Goal: Task Accomplishment & Management: Complete application form

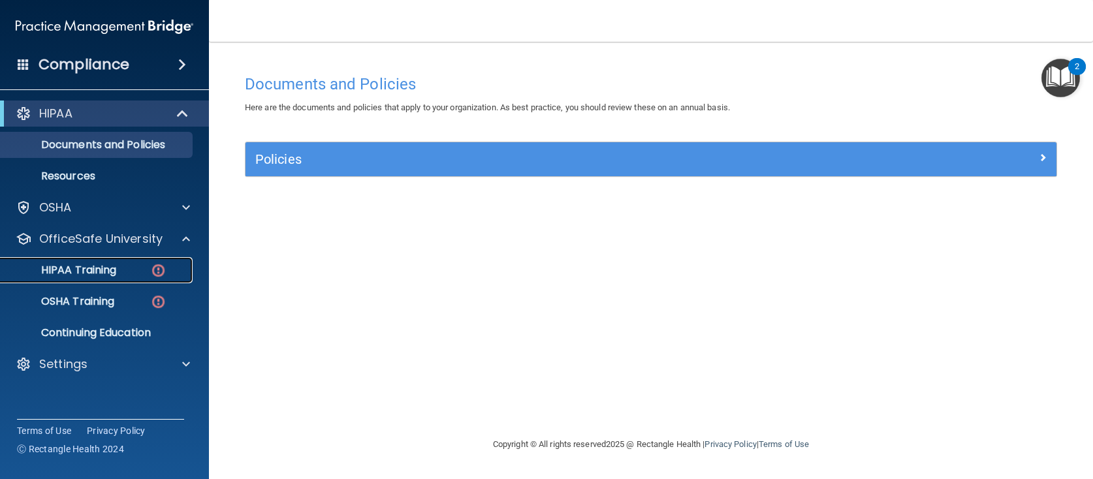
click at [80, 274] on p "HIPAA Training" at bounding box center [62, 270] width 108 height 13
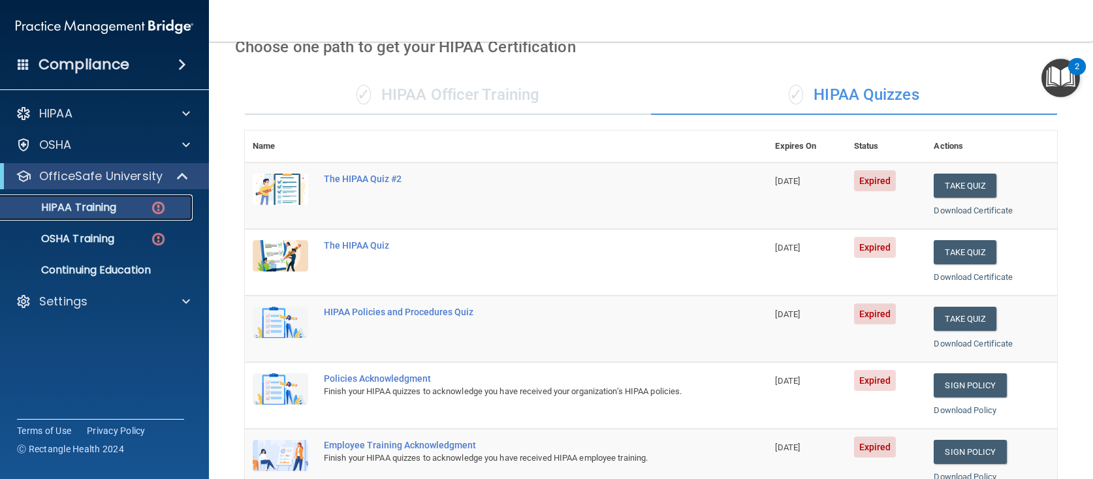
scroll to position [65, 0]
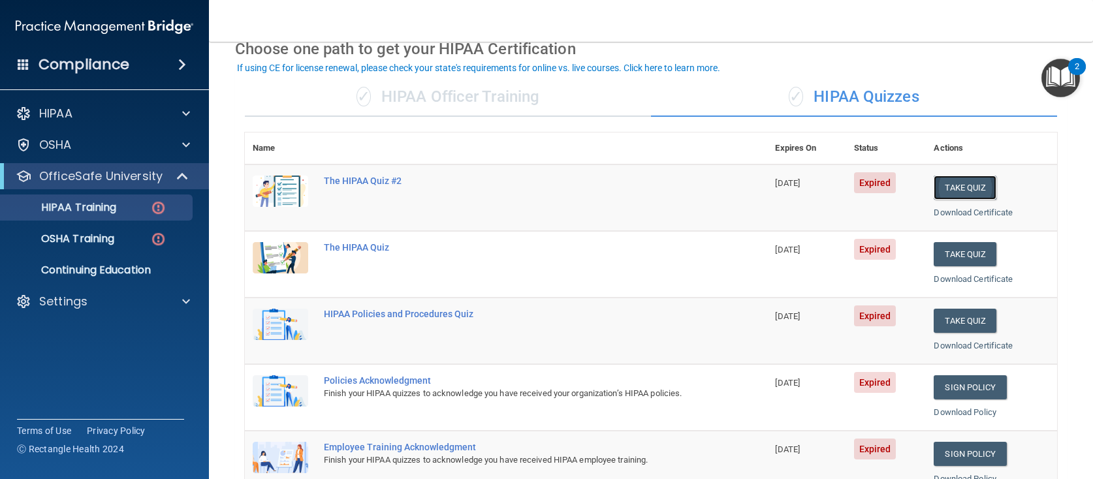
click at [952, 185] on button "Take Quiz" at bounding box center [965, 188] width 63 height 24
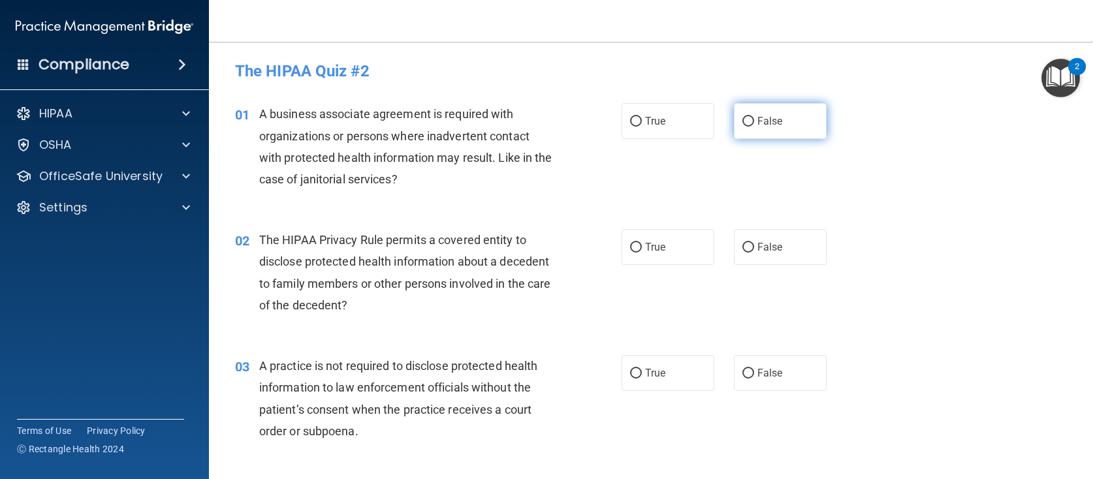
click at [744, 121] on input "False" at bounding box center [748, 122] width 12 height 10
radio input "true"
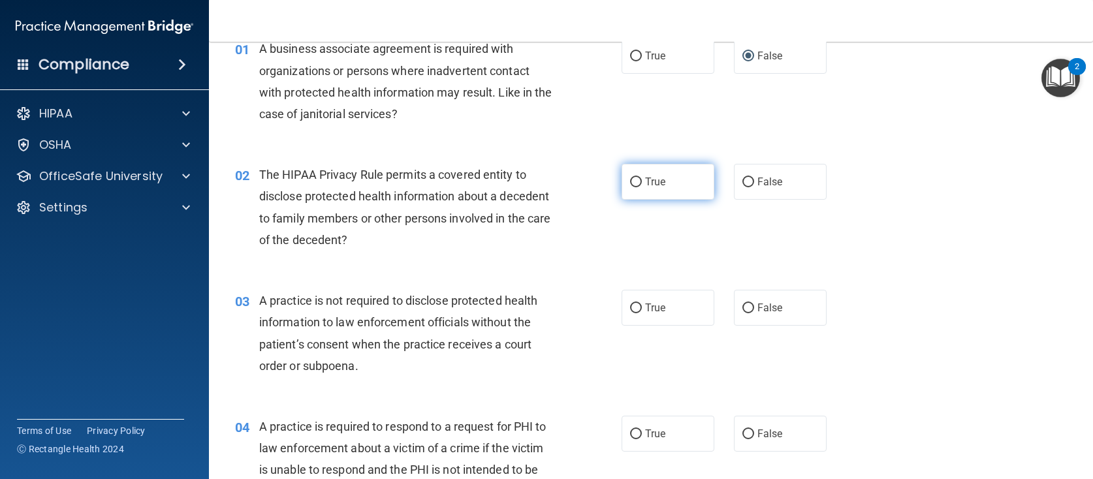
click at [635, 185] on input "True" at bounding box center [636, 183] width 12 height 10
radio input "true"
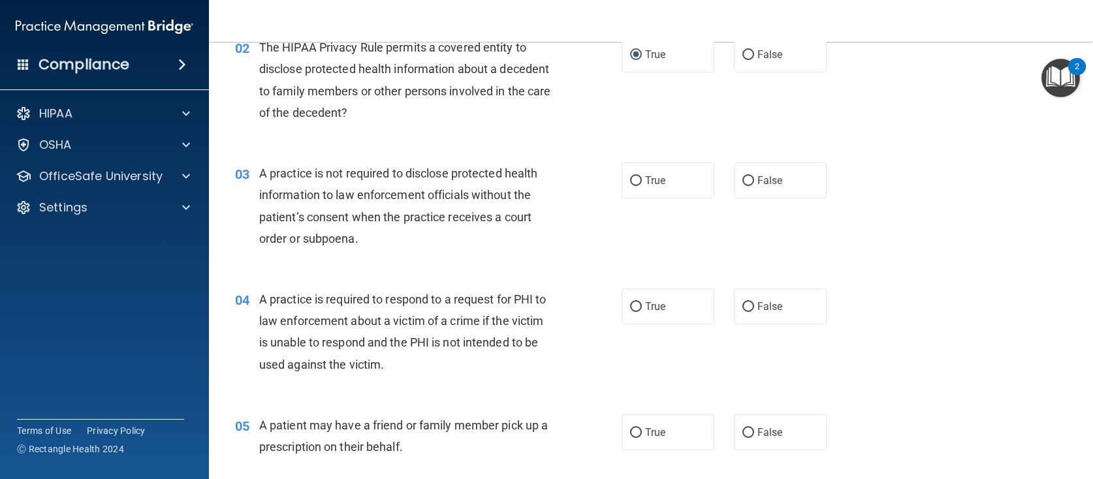
scroll to position [261, 0]
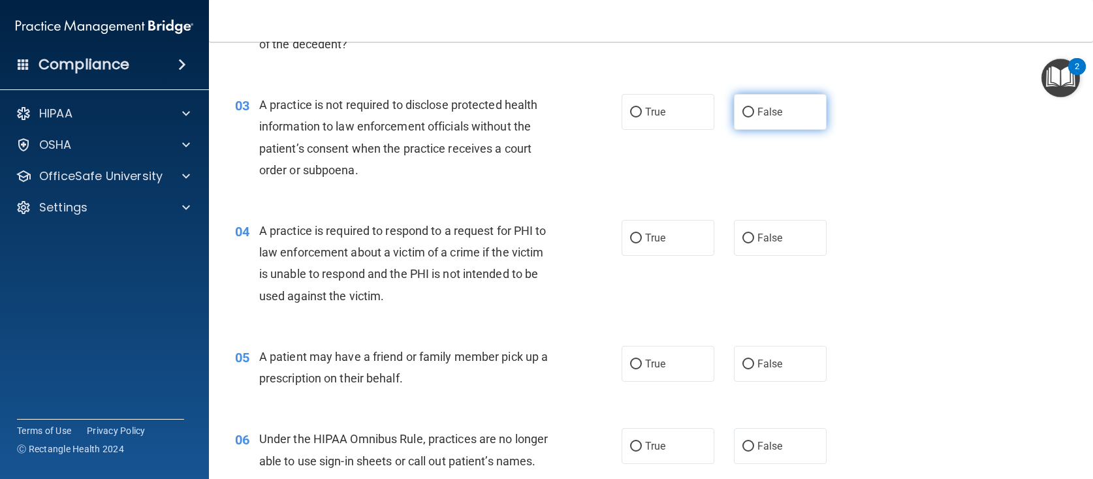
click at [750, 116] on label "False" at bounding box center [780, 112] width 93 height 36
click at [750, 116] on input "False" at bounding box center [748, 113] width 12 height 10
radio input "true"
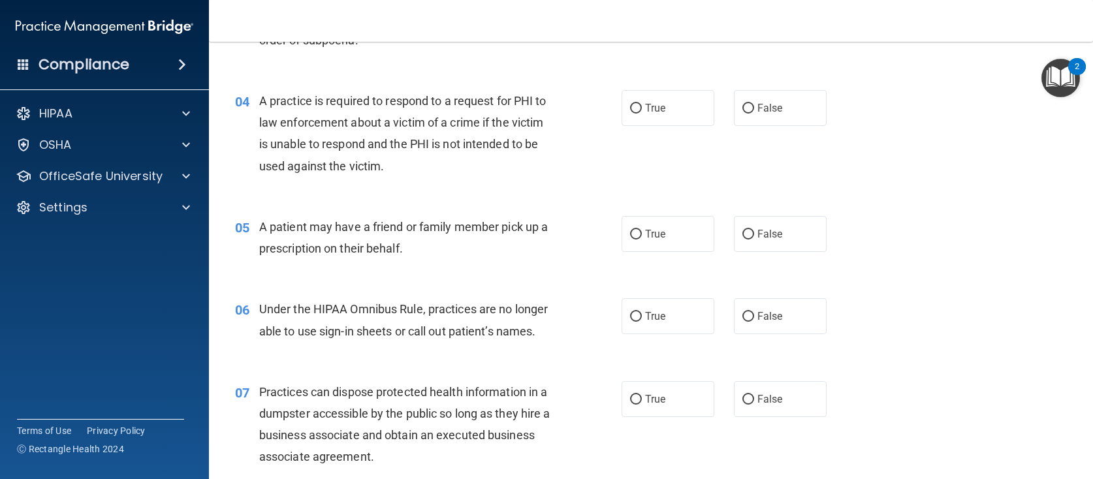
scroll to position [392, 0]
click at [639, 118] on label "True" at bounding box center [668, 107] width 93 height 36
click at [639, 113] on input "True" at bounding box center [636, 108] width 12 height 10
radio input "true"
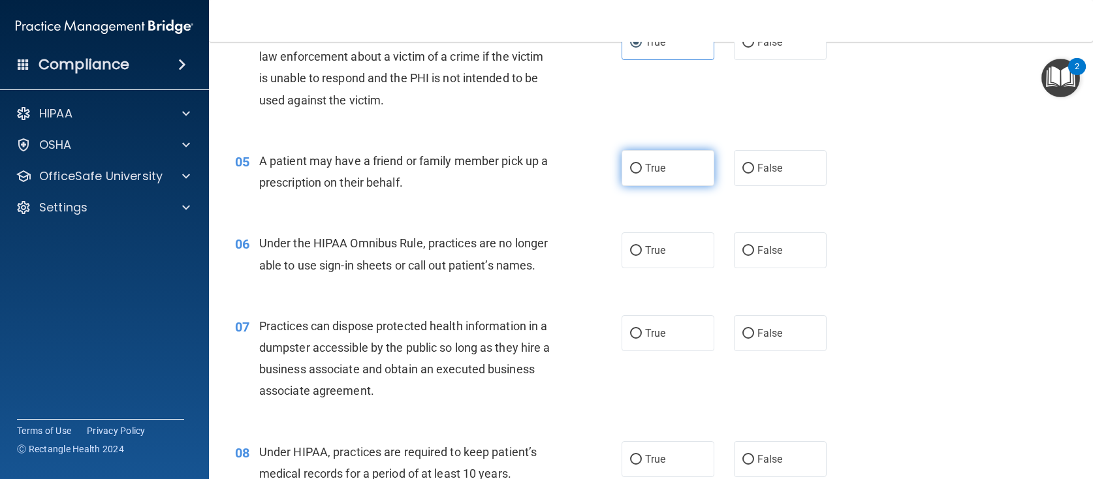
click at [635, 173] on input "True" at bounding box center [636, 169] width 12 height 10
radio input "true"
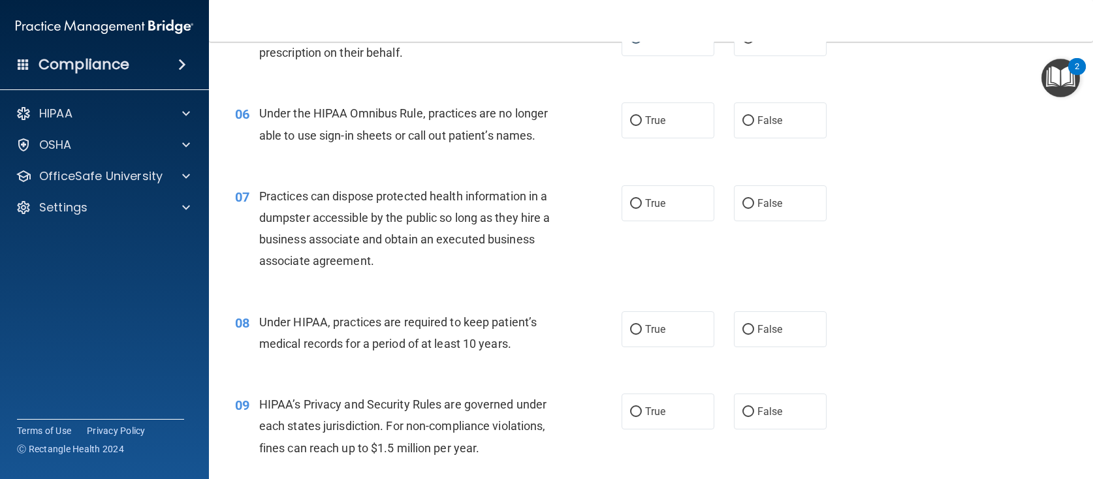
scroll to position [588, 0]
click at [768, 114] on span "False" at bounding box center [769, 120] width 25 height 12
click at [754, 116] on input "False" at bounding box center [748, 121] width 12 height 10
radio input "true"
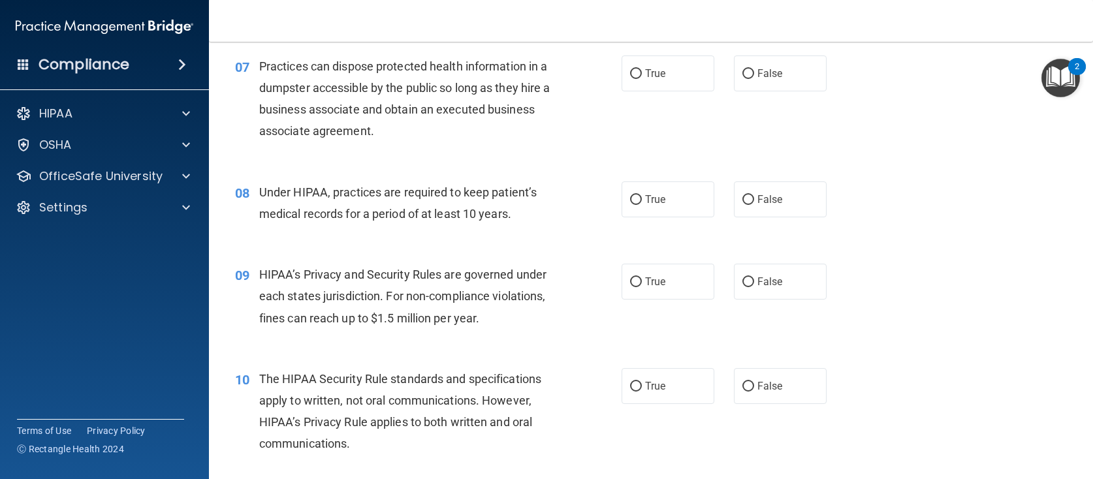
scroll to position [718, 0]
click at [758, 74] on span "False" at bounding box center [769, 72] width 25 height 12
click at [754, 74] on input "False" at bounding box center [748, 73] width 12 height 10
radio input "true"
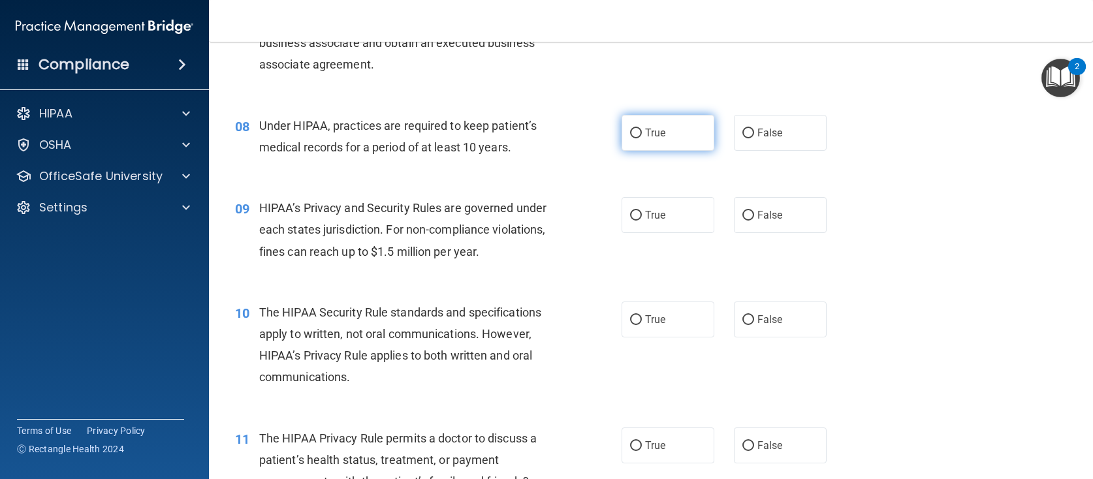
click at [645, 135] on span "True" at bounding box center [655, 133] width 20 height 12
click at [642, 135] on input "True" at bounding box center [636, 134] width 12 height 10
radio input "true"
click at [646, 133] on span "True" at bounding box center [655, 133] width 20 height 12
click at [642, 133] on input "True" at bounding box center [636, 134] width 12 height 10
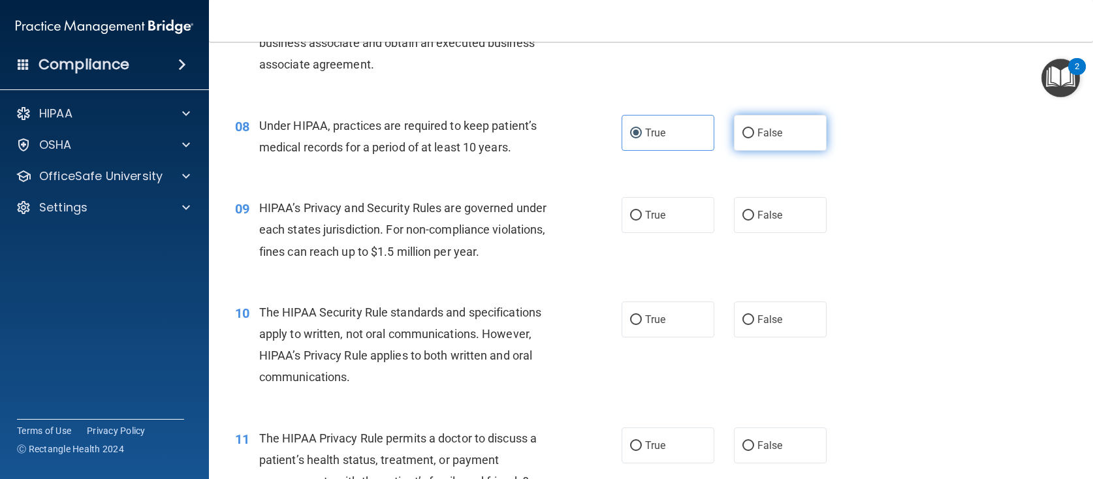
click at [744, 137] on input "False" at bounding box center [748, 134] width 12 height 10
radio input "true"
radio input "false"
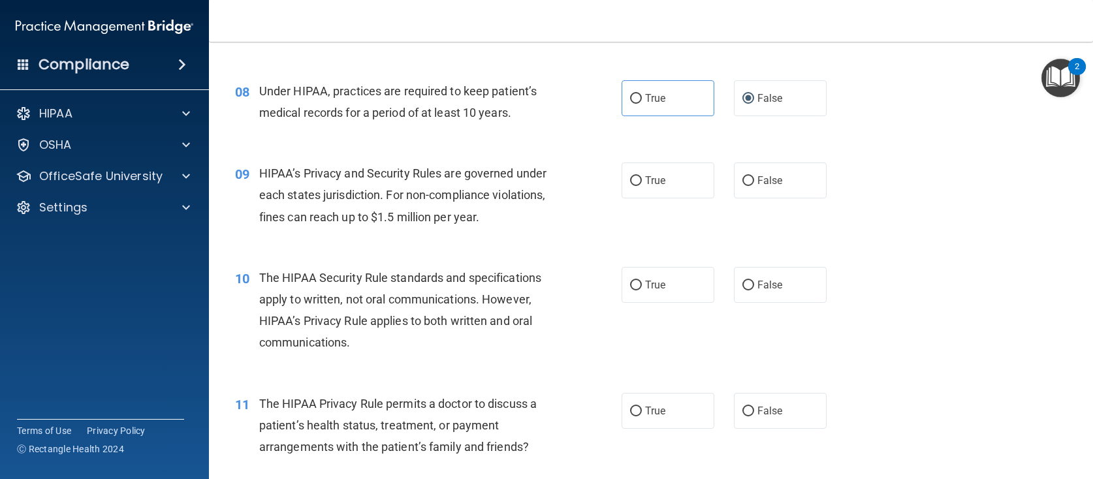
scroll to position [849, 0]
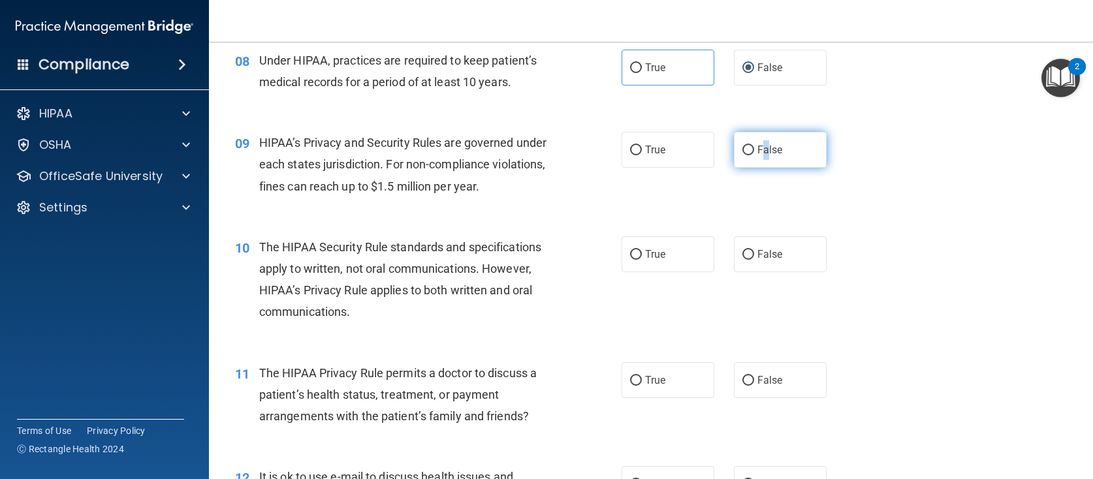
click at [763, 149] on span "False" at bounding box center [769, 150] width 25 height 12
click at [745, 157] on label "False" at bounding box center [780, 150] width 93 height 36
click at [745, 155] on input "False" at bounding box center [748, 151] width 12 height 10
radio input "true"
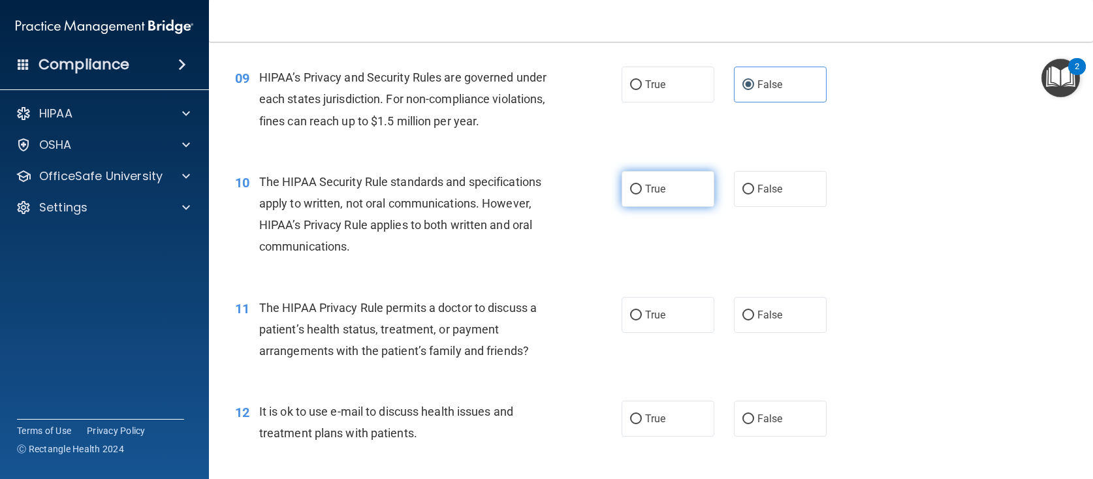
click at [640, 185] on label "True" at bounding box center [668, 189] width 93 height 36
click at [640, 185] on input "True" at bounding box center [636, 190] width 12 height 10
radio input "true"
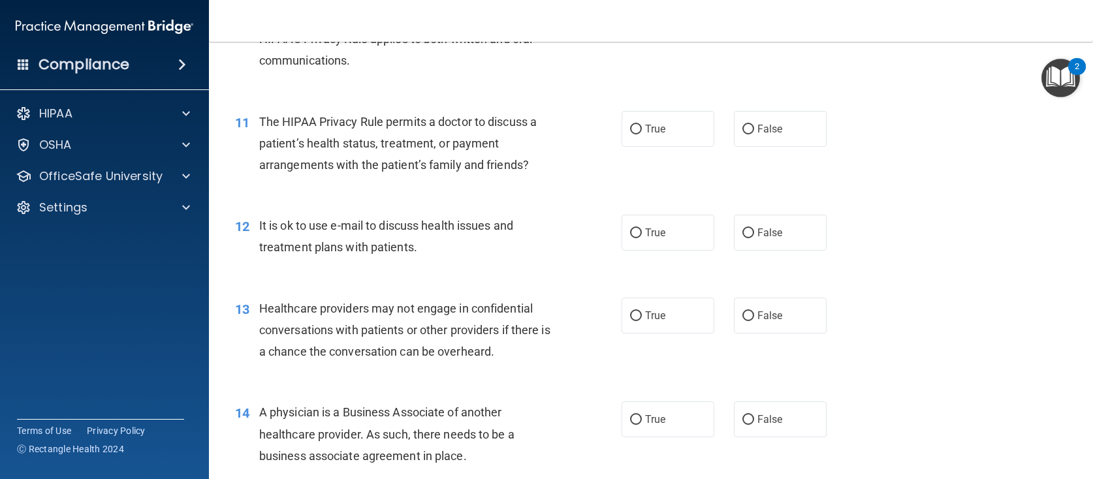
scroll to position [1110, 0]
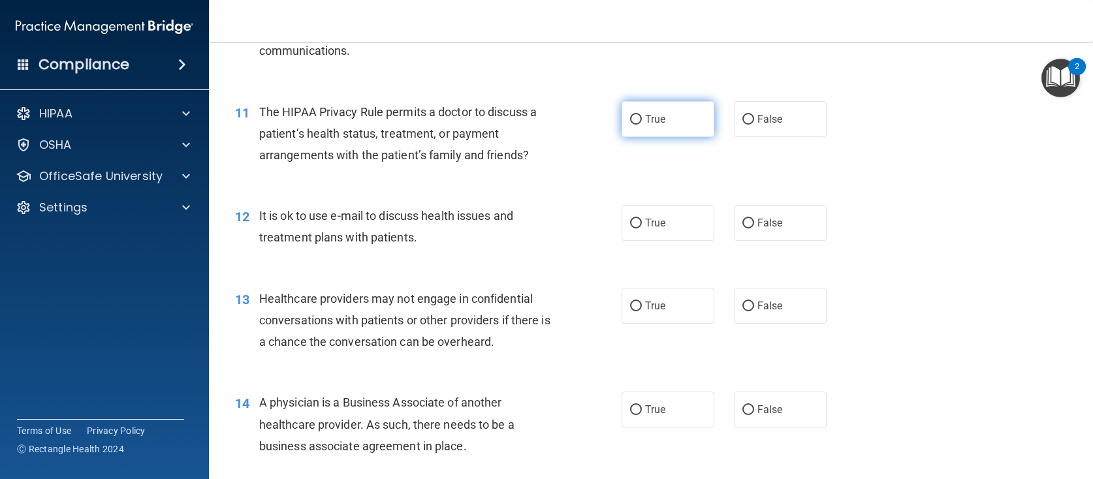
click at [649, 118] on span "True" at bounding box center [655, 119] width 20 height 12
click at [642, 118] on input "True" at bounding box center [636, 120] width 12 height 10
radio input "true"
click at [757, 115] on span "False" at bounding box center [769, 119] width 25 height 12
click at [754, 115] on input "False" at bounding box center [748, 120] width 12 height 10
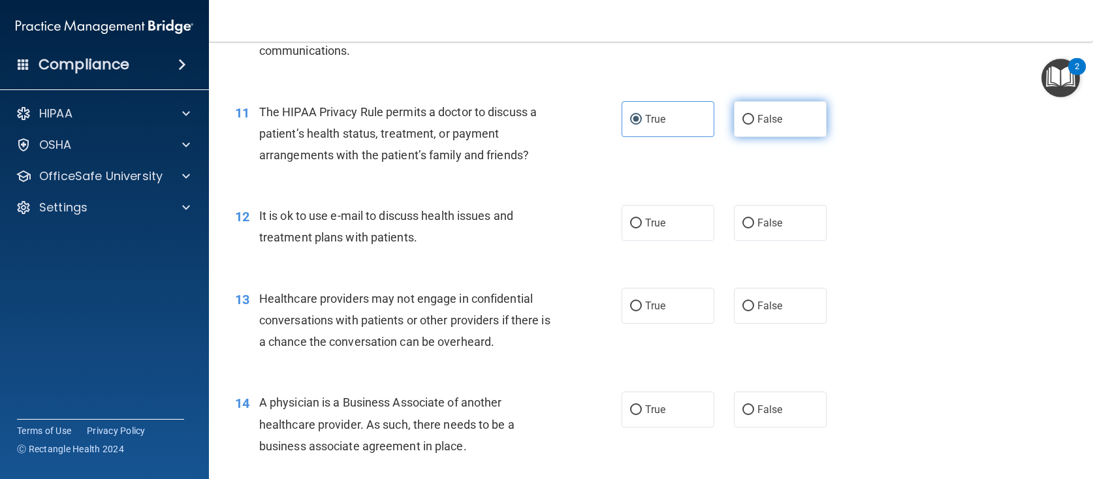
radio input "true"
radio input "false"
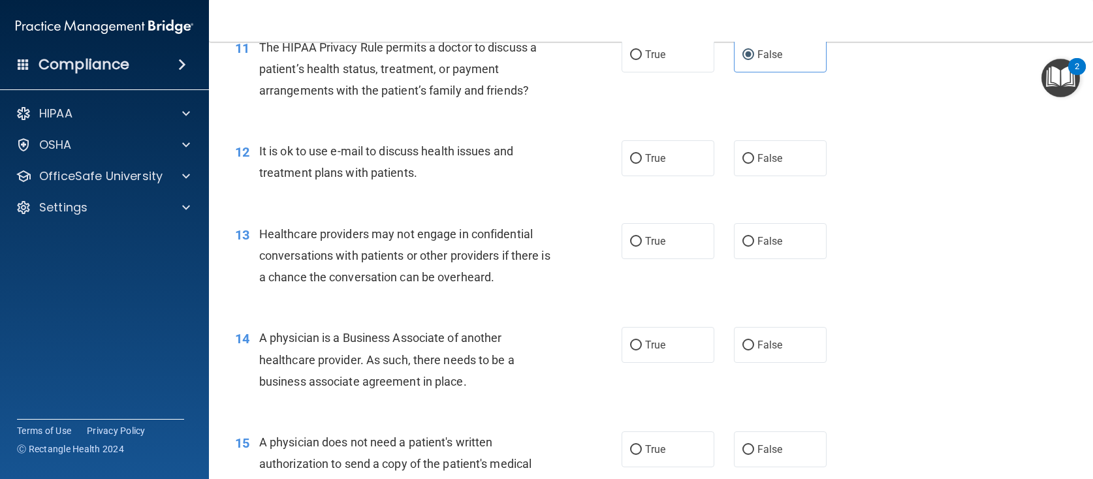
scroll to position [1175, 0]
click at [652, 160] on span "True" at bounding box center [655, 157] width 20 height 12
click at [642, 160] on input "True" at bounding box center [636, 158] width 12 height 10
radio input "true"
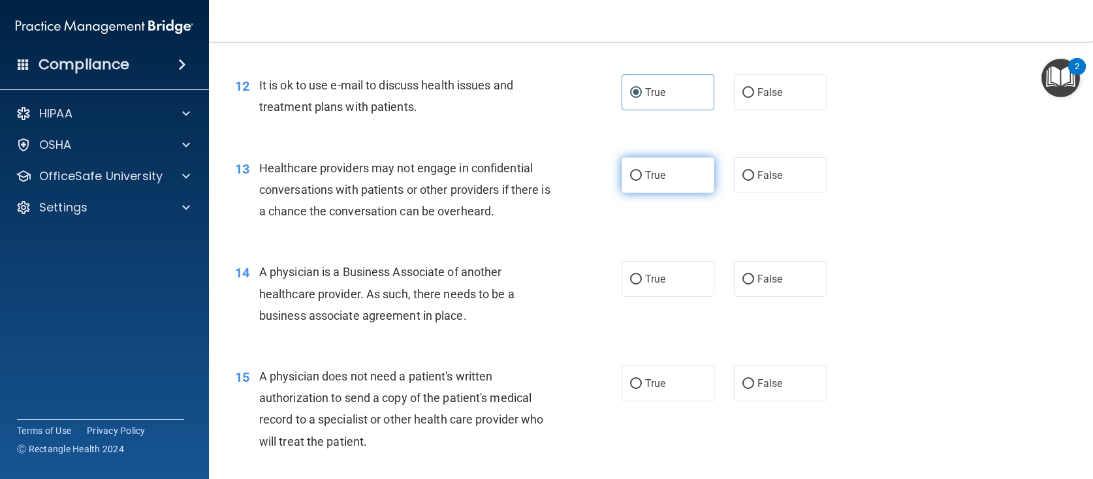
click at [622, 175] on label "True" at bounding box center [668, 175] width 93 height 36
click at [630, 175] on input "True" at bounding box center [636, 176] width 12 height 10
radio input "true"
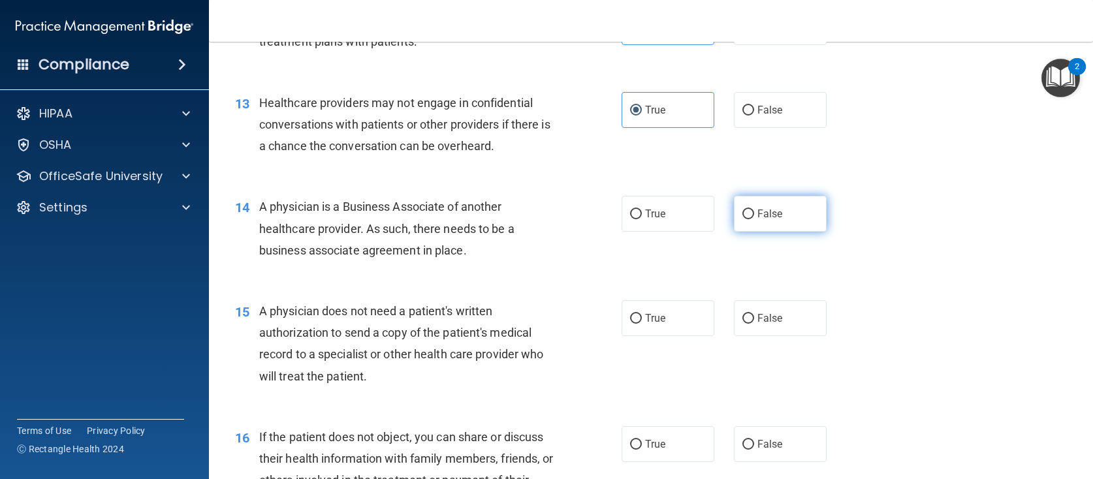
click at [761, 218] on span "False" at bounding box center [769, 214] width 25 height 12
click at [754, 218] on input "False" at bounding box center [748, 215] width 12 height 10
radio input "true"
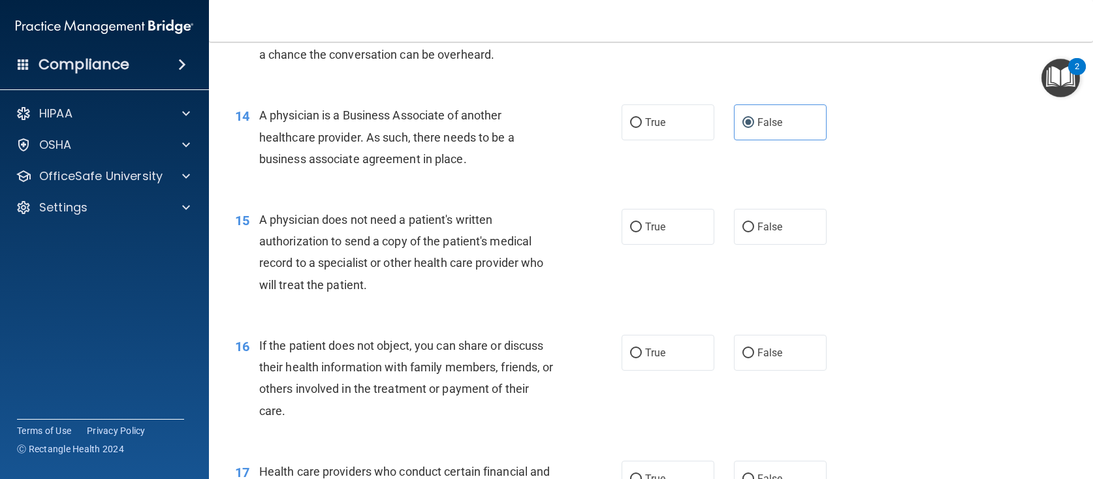
scroll to position [1502, 0]
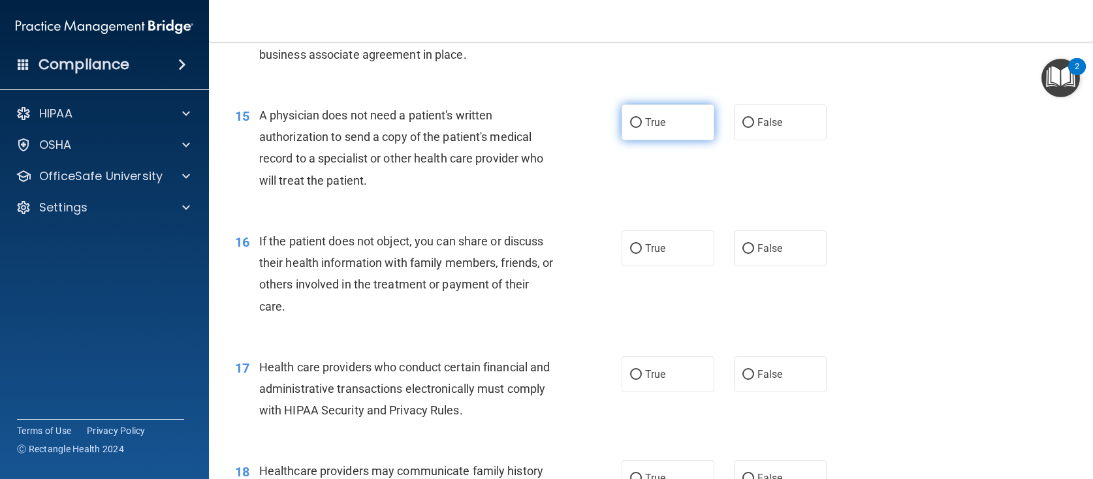
click at [643, 136] on label "True" at bounding box center [668, 122] width 93 height 36
click at [642, 128] on input "True" at bounding box center [636, 123] width 12 height 10
radio input "true"
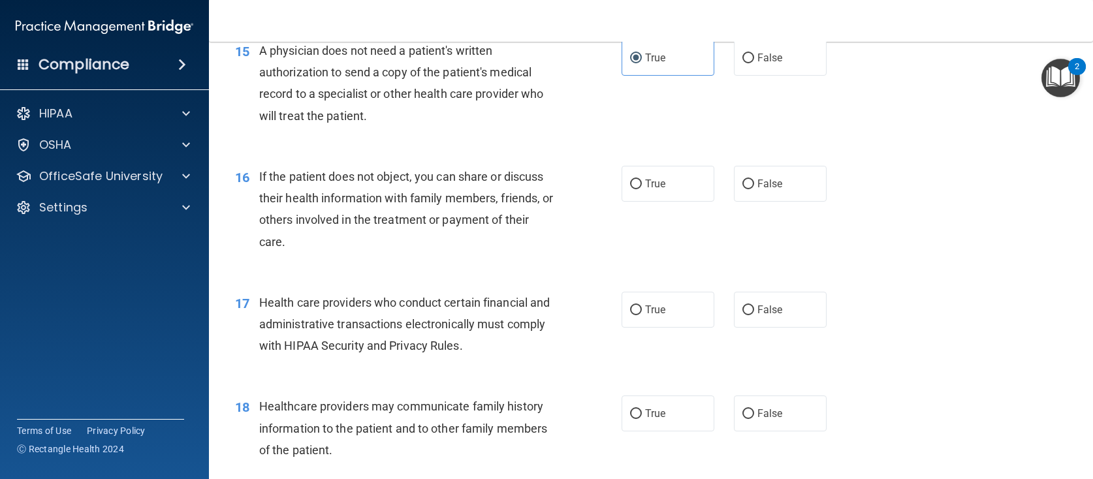
scroll to position [1567, 0]
click at [660, 178] on span "True" at bounding box center [655, 183] width 20 height 12
click at [642, 179] on input "True" at bounding box center [636, 184] width 12 height 10
radio input "true"
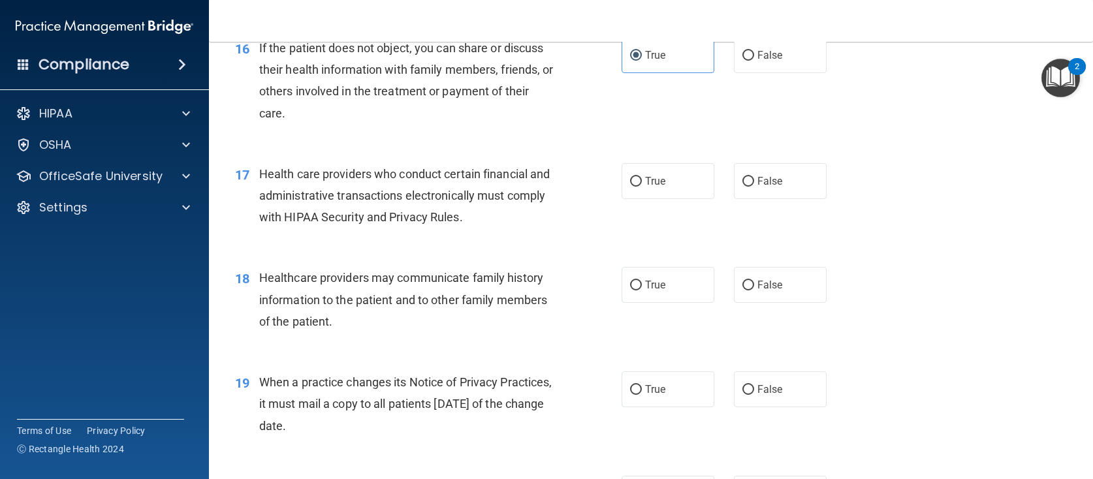
scroll to position [1698, 0]
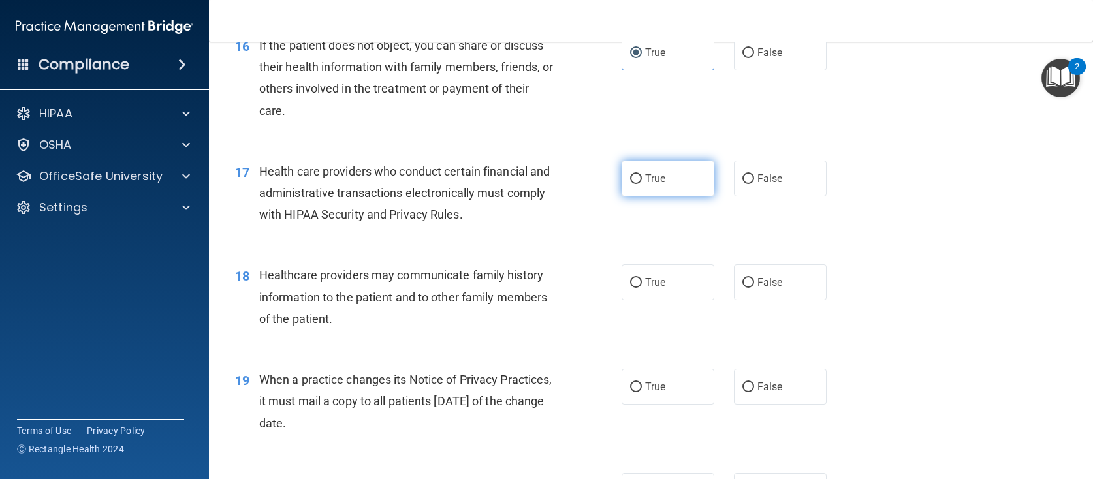
click at [630, 186] on label "True" at bounding box center [668, 179] width 93 height 36
click at [630, 184] on input "True" at bounding box center [636, 179] width 12 height 10
radio input "true"
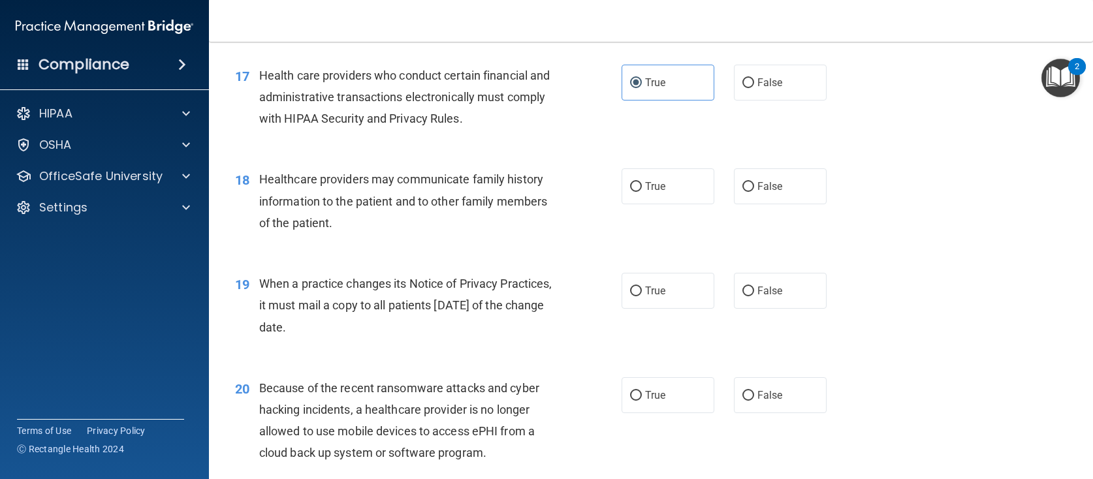
scroll to position [1828, 0]
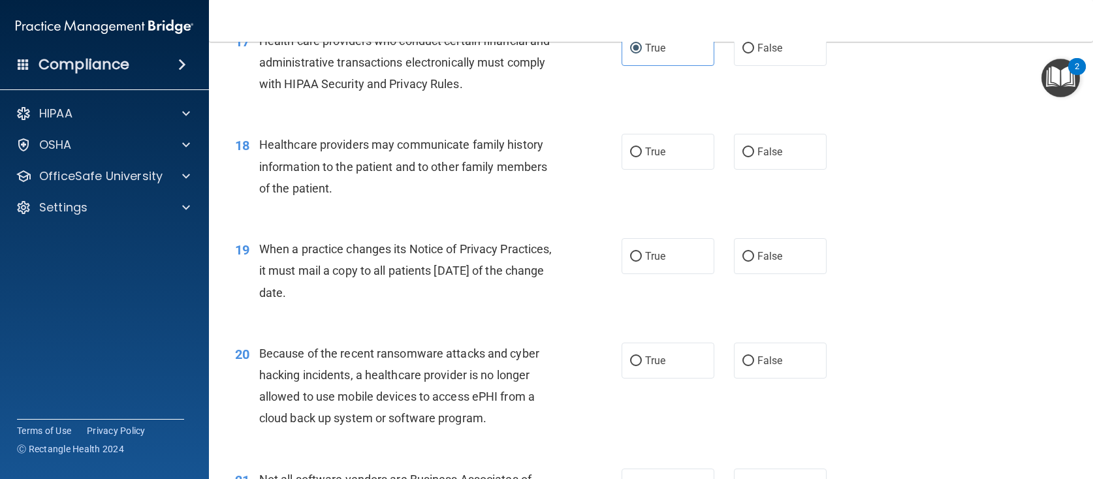
click at [656, 174] on div "18 Healthcare providers may communicate family history information to the patie…" at bounding box center [651, 170] width 852 height 104
click at [656, 144] on label "True" at bounding box center [668, 152] width 93 height 36
click at [642, 148] on input "True" at bounding box center [636, 153] width 12 height 10
radio input "true"
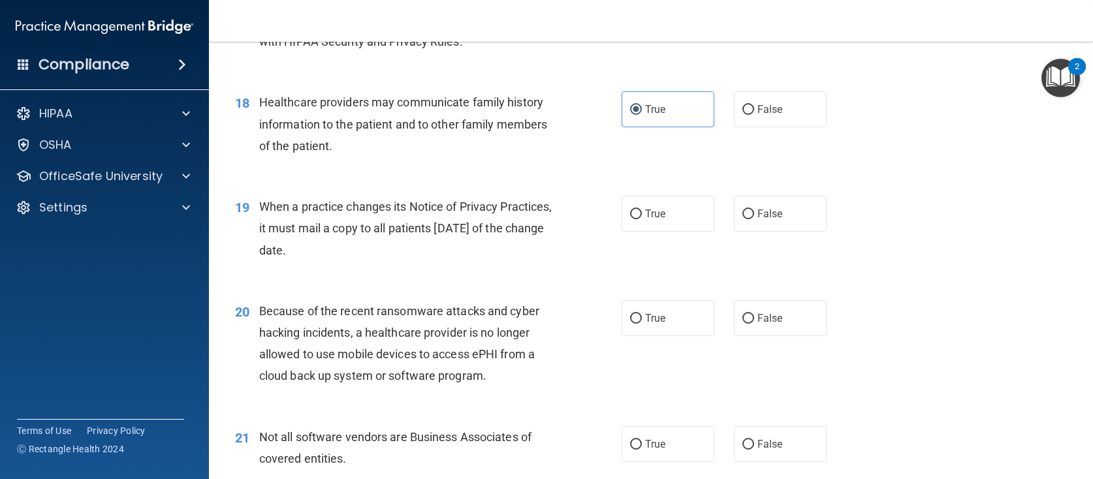
scroll to position [1894, 0]
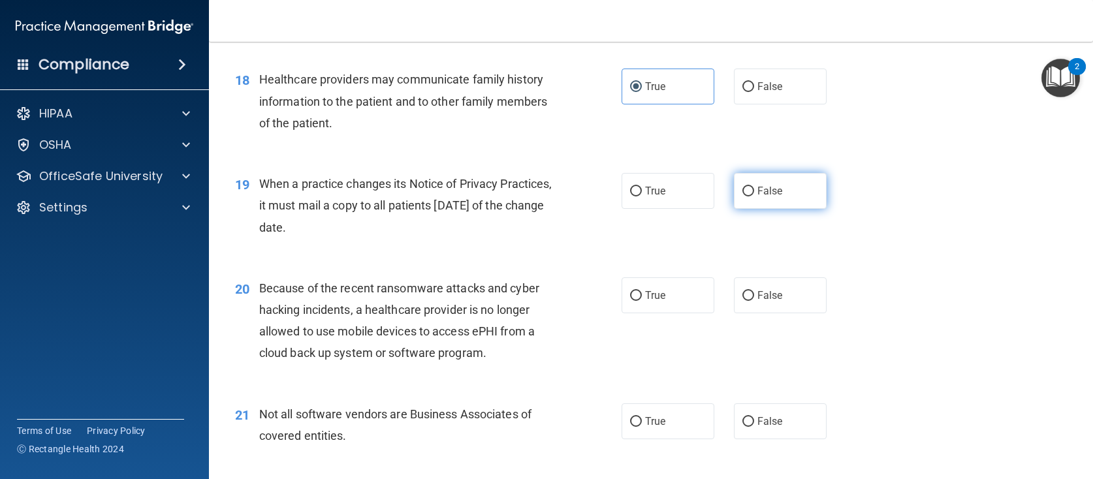
click at [769, 192] on span "False" at bounding box center [769, 191] width 25 height 12
click at [754, 192] on input "False" at bounding box center [748, 192] width 12 height 10
radio input "true"
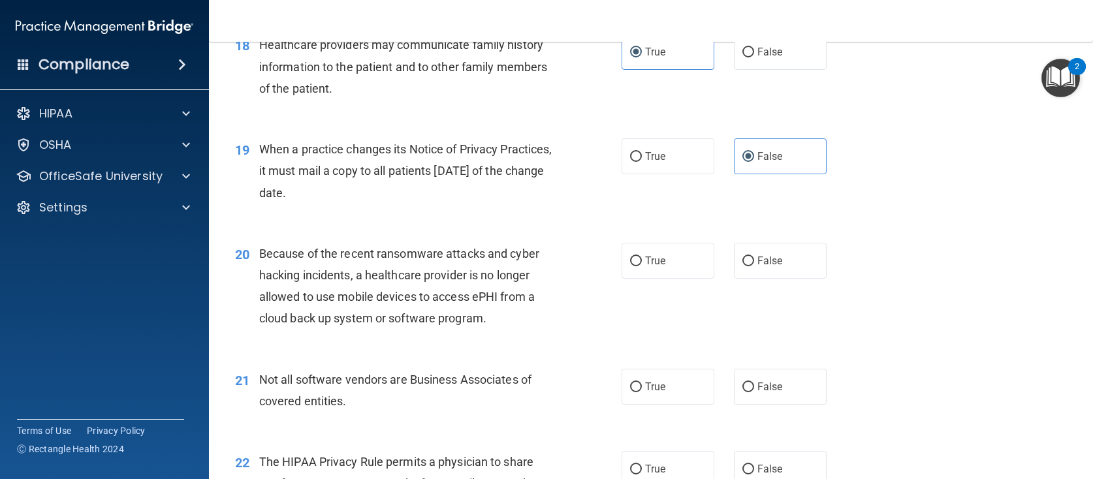
scroll to position [2024, 0]
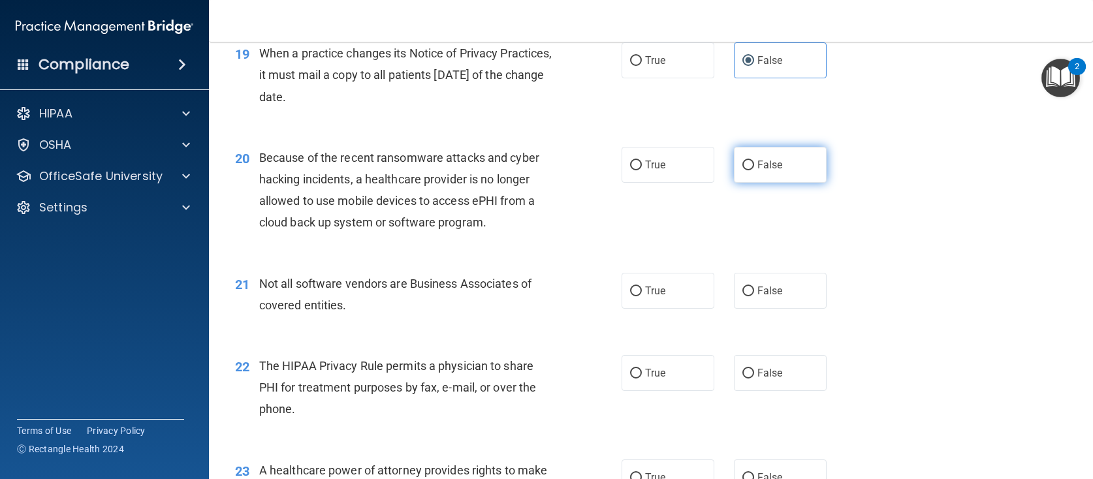
click at [735, 174] on label "False" at bounding box center [780, 165] width 93 height 36
click at [742, 170] on input "False" at bounding box center [748, 166] width 12 height 10
radio input "true"
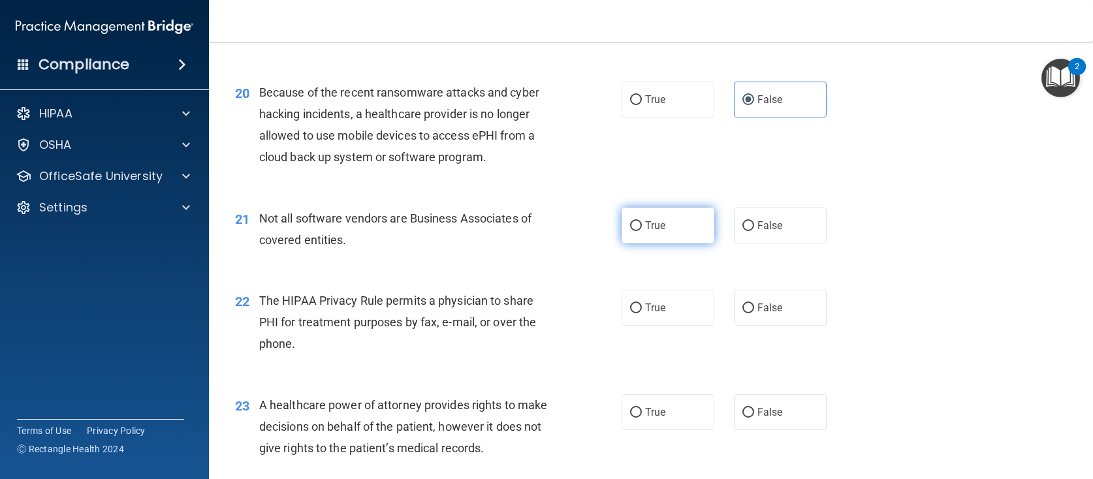
click at [645, 230] on span "True" at bounding box center [655, 225] width 20 height 12
click at [641, 230] on input "True" at bounding box center [636, 226] width 12 height 10
radio input "true"
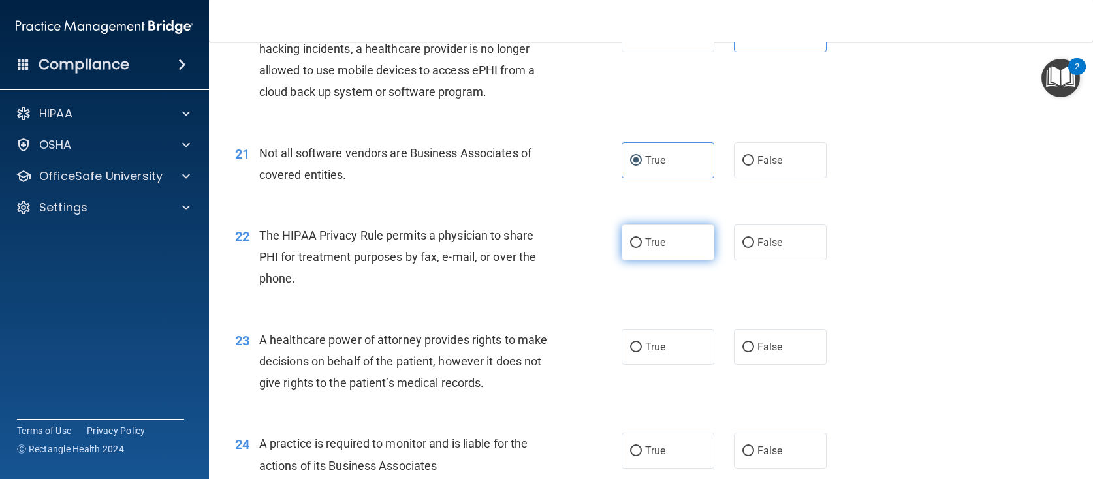
click at [635, 249] on label "True" at bounding box center [668, 243] width 93 height 36
click at [635, 248] on input "True" at bounding box center [636, 243] width 12 height 10
radio input "true"
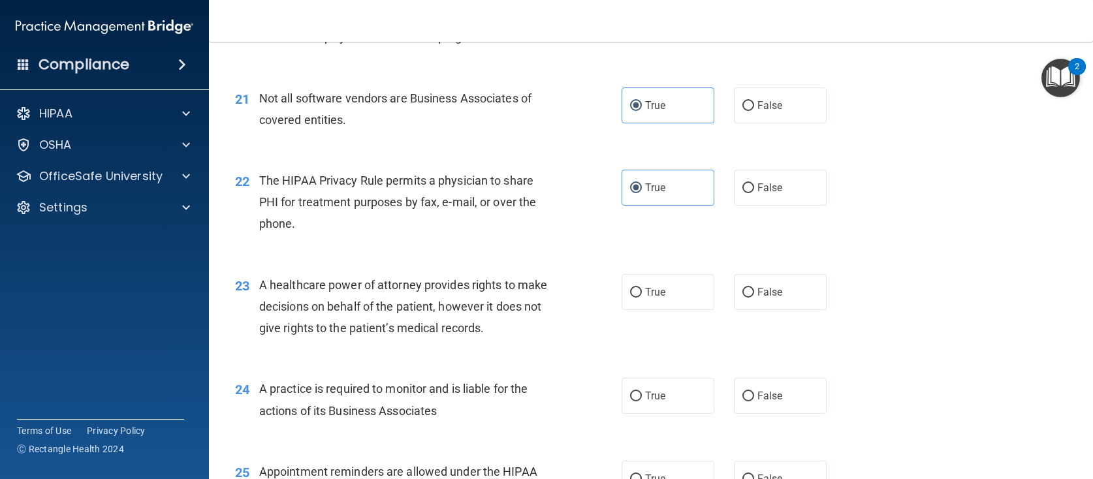
scroll to position [2286, 0]
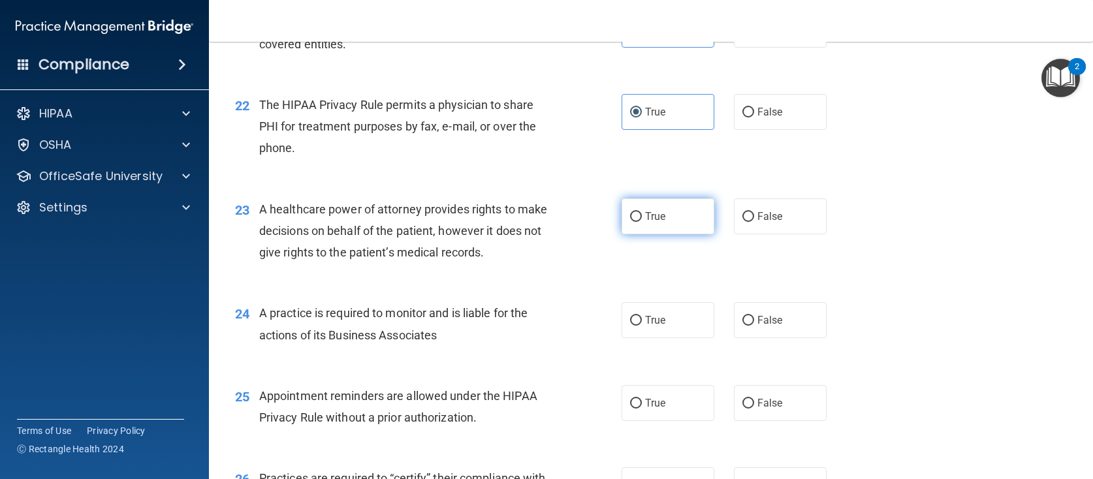
click at [630, 217] on input "True" at bounding box center [636, 217] width 12 height 10
radio input "true"
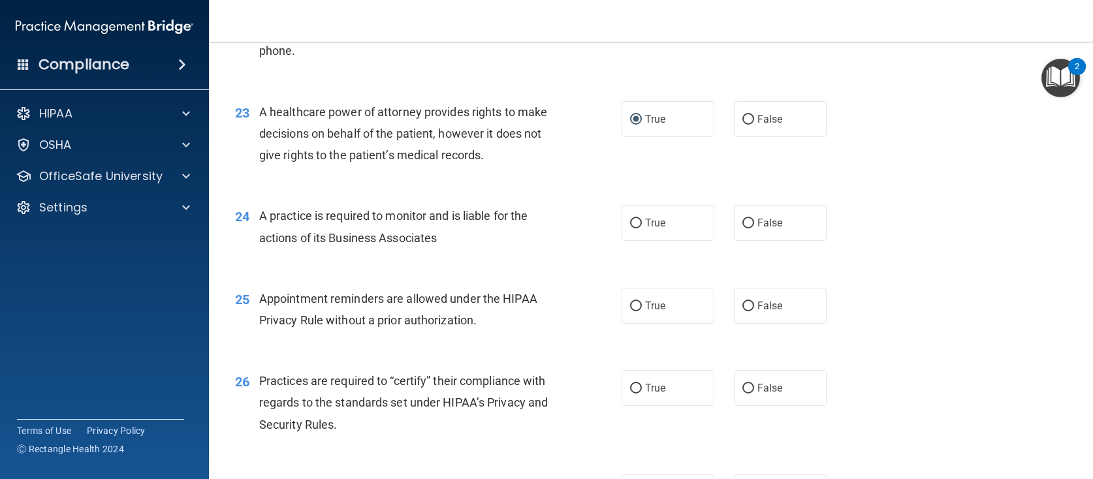
scroll to position [2416, 0]
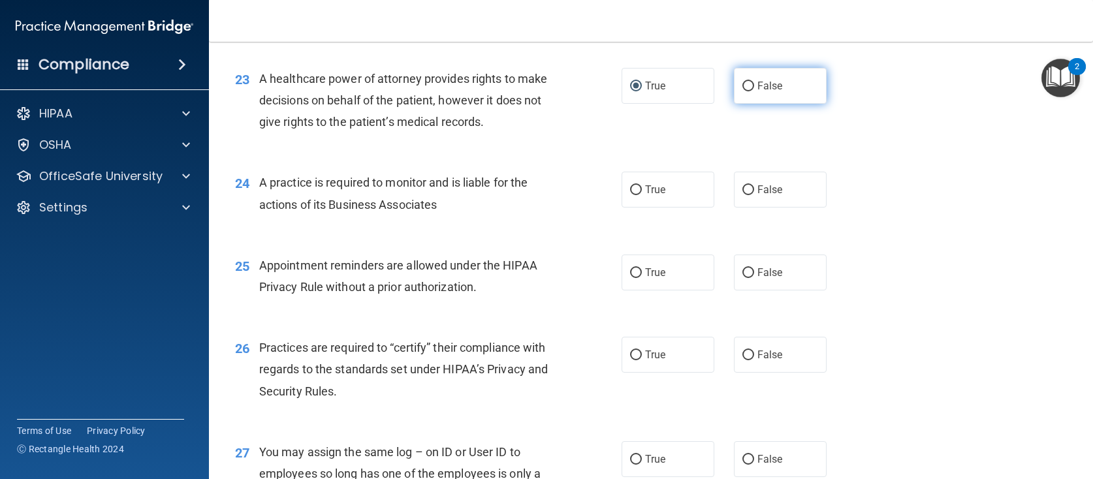
click at [751, 94] on label "False" at bounding box center [780, 86] width 93 height 36
click at [751, 91] on input "False" at bounding box center [748, 87] width 12 height 10
radio input "true"
radio input "false"
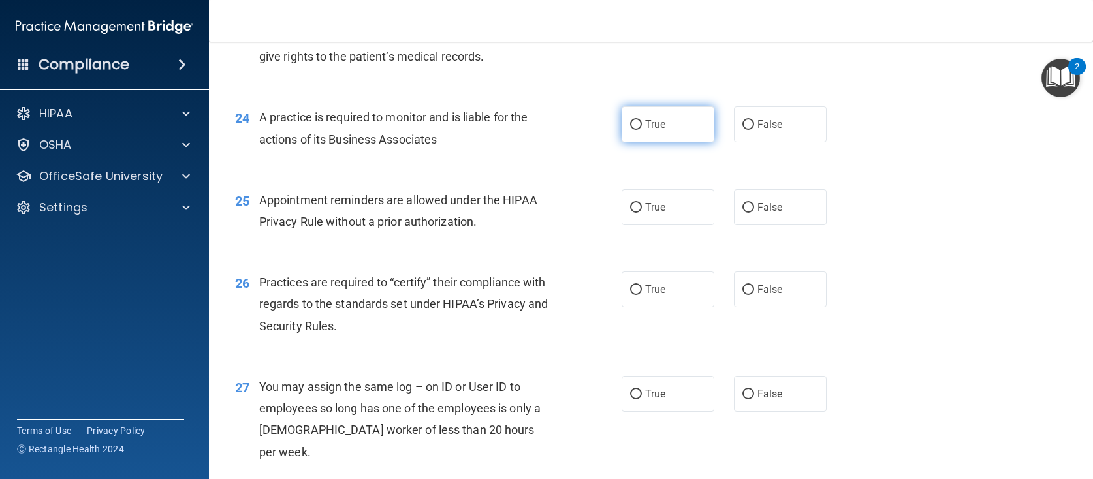
click at [654, 129] on span "True" at bounding box center [655, 124] width 20 height 12
click at [642, 129] on input "True" at bounding box center [636, 125] width 12 height 10
radio input "true"
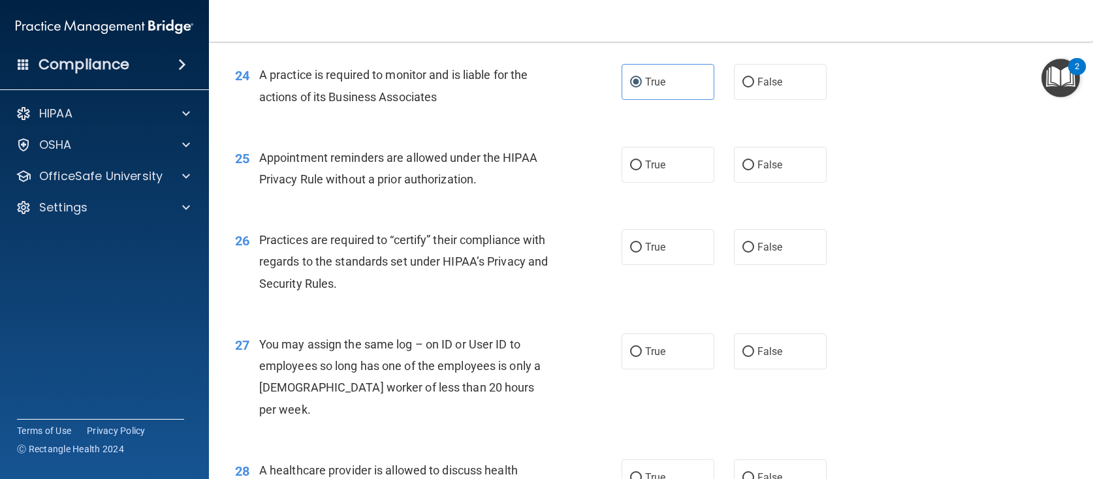
scroll to position [2547, 0]
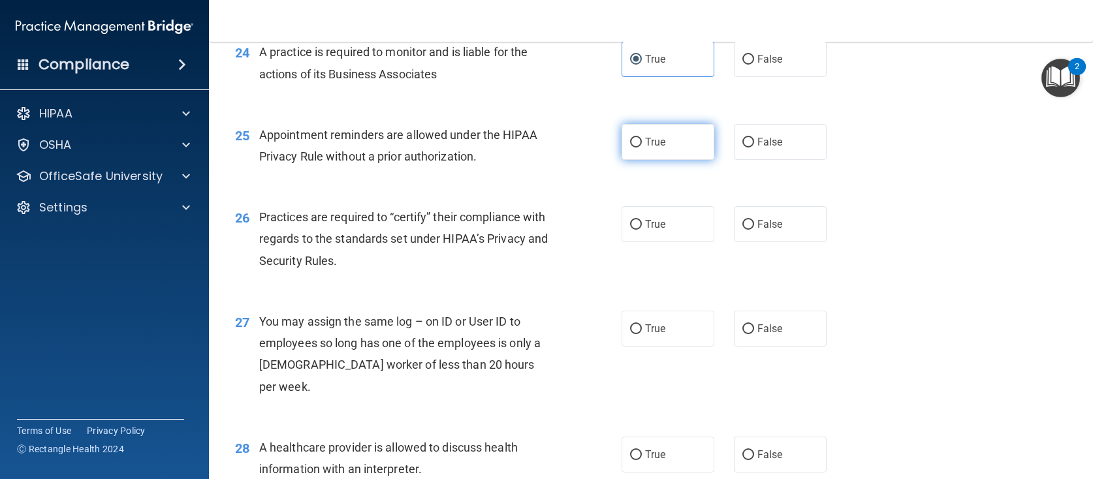
click at [634, 140] on input "True" at bounding box center [636, 143] width 12 height 10
radio input "true"
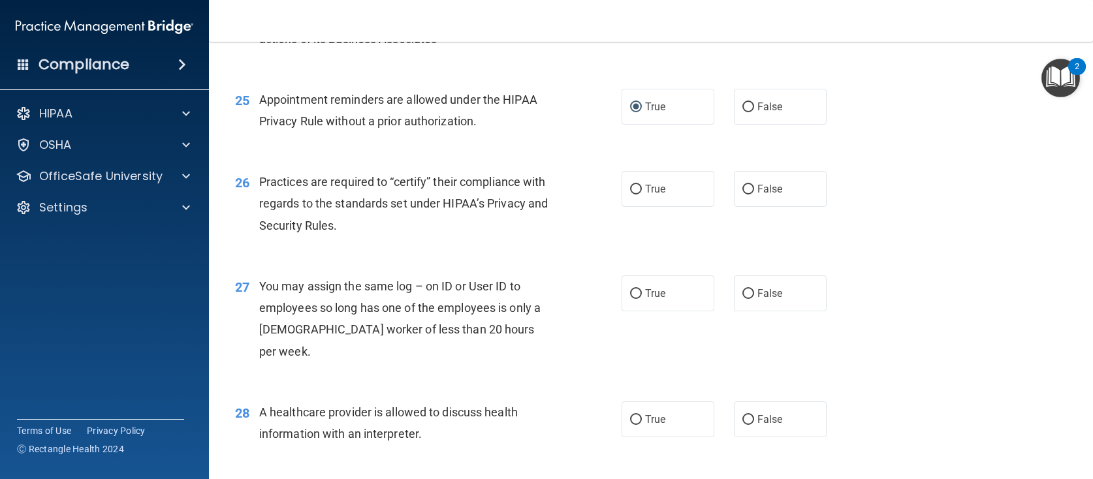
scroll to position [2612, 0]
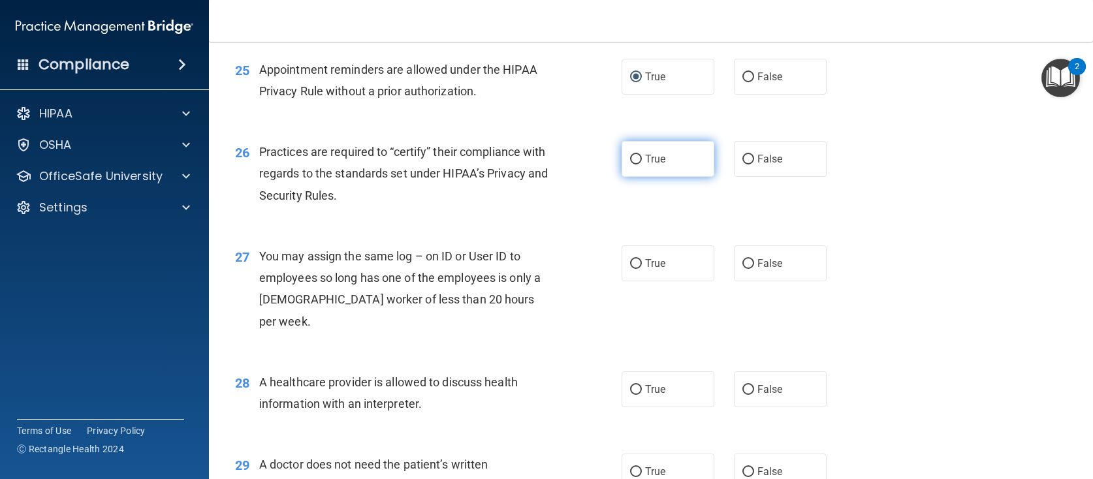
click at [667, 158] on label "True" at bounding box center [668, 159] width 93 height 36
click at [642, 158] on input "True" at bounding box center [636, 160] width 12 height 10
radio input "true"
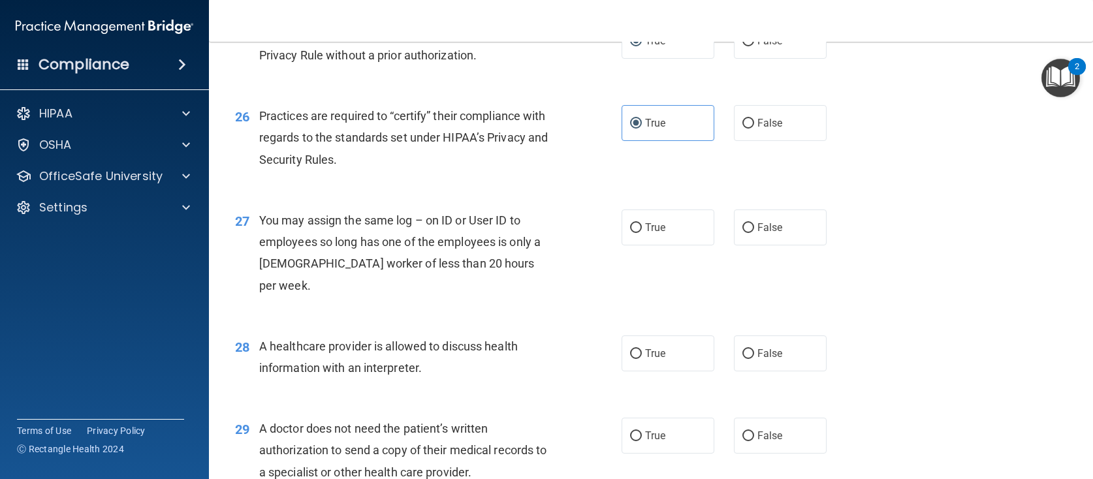
scroll to position [2677, 0]
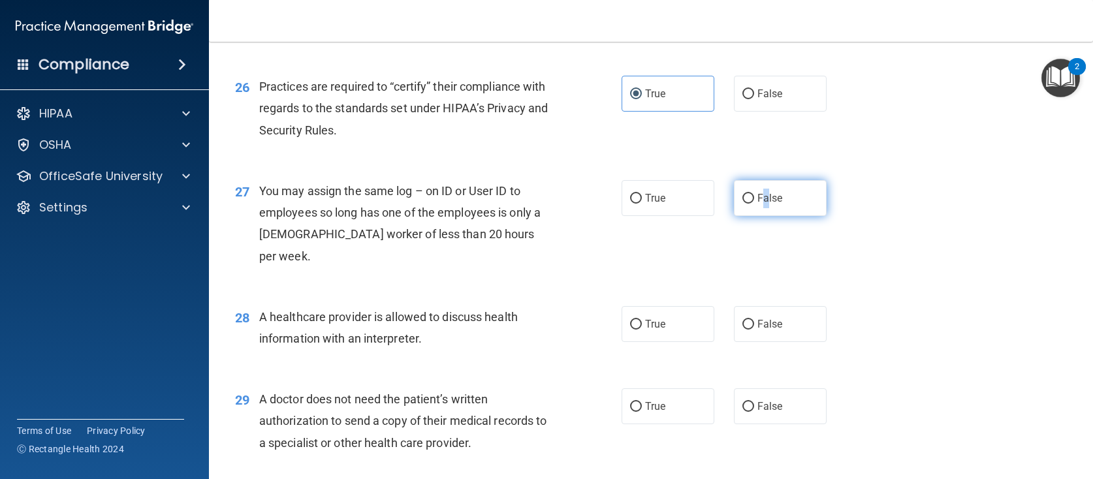
click at [761, 206] on label "False" at bounding box center [780, 198] width 93 height 36
click at [746, 199] on input "False" at bounding box center [748, 199] width 12 height 10
radio input "true"
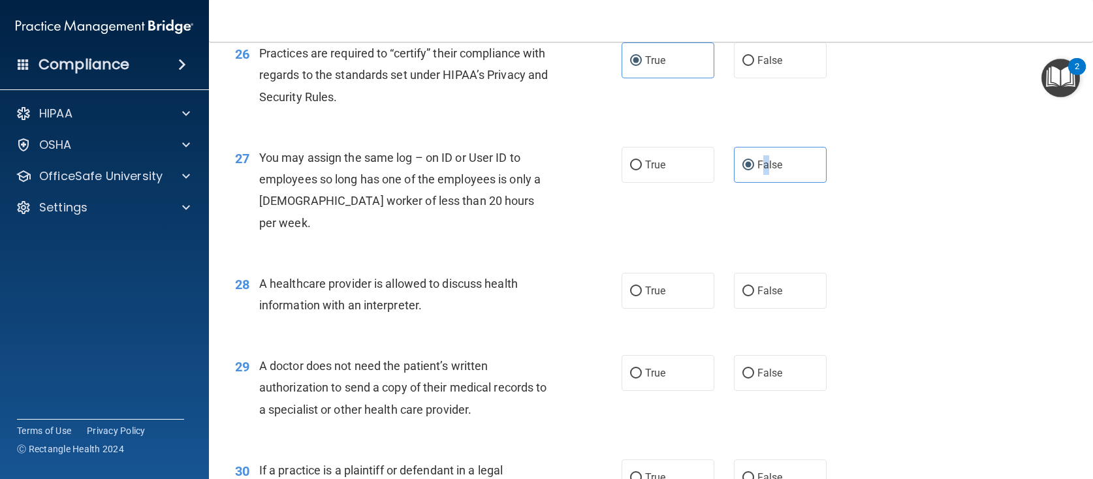
scroll to position [2743, 0]
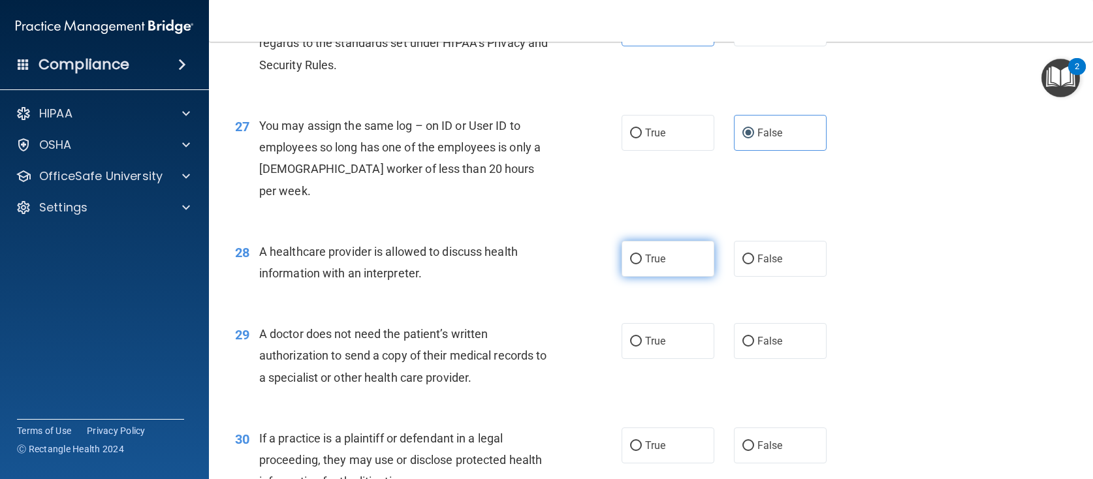
click at [647, 253] on span "True" at bounding box center [655, 259] width 20 height 12
click at [642, 255] on input "True" at bounding box center [636, 260] width 12 height 10
radio input "true"
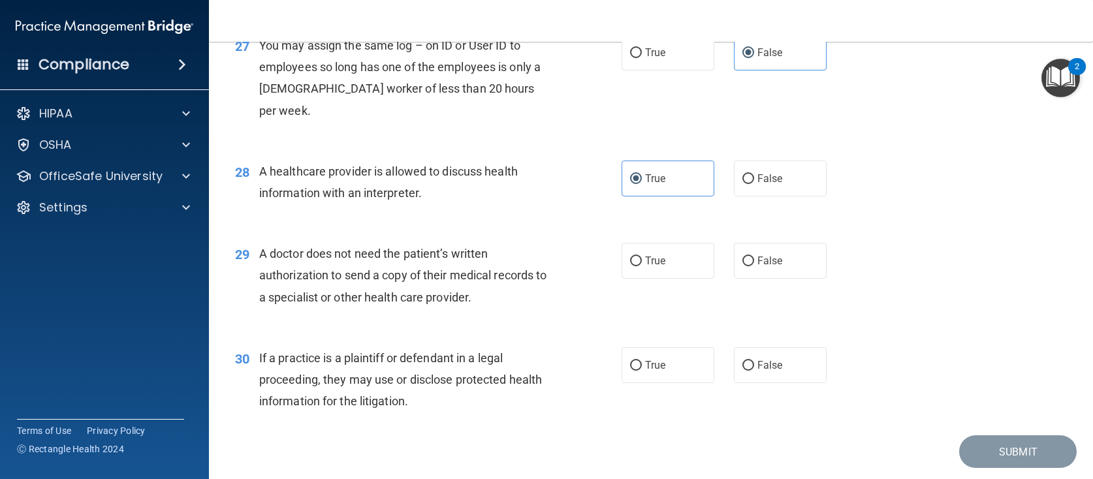
scroll to position [2843, 0]
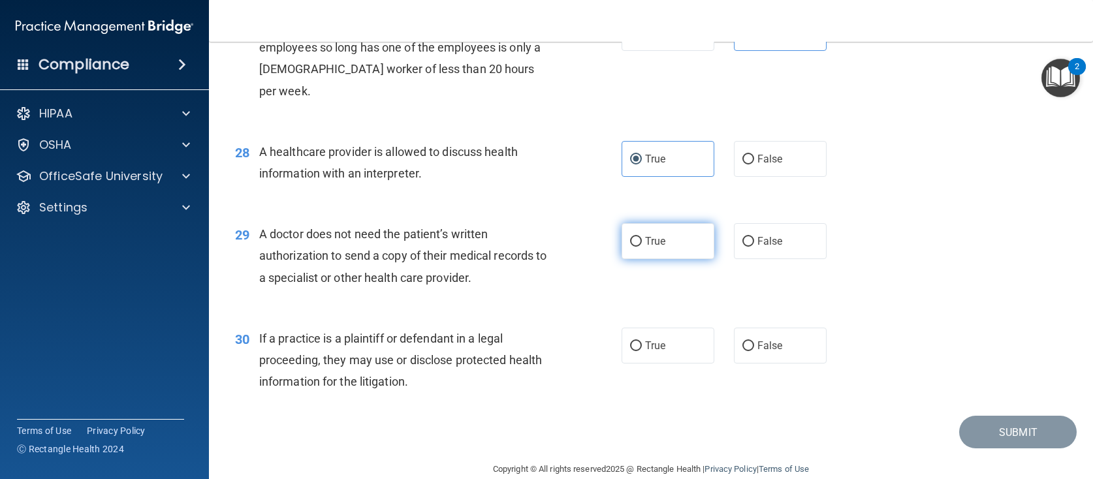
click at [656, 235] on span "True" at bounding box center [655, 241] width 20 height 12
click at [642, 237] on input "True" at bounding box center [636, 242] width 12 height 10
radio input "true"
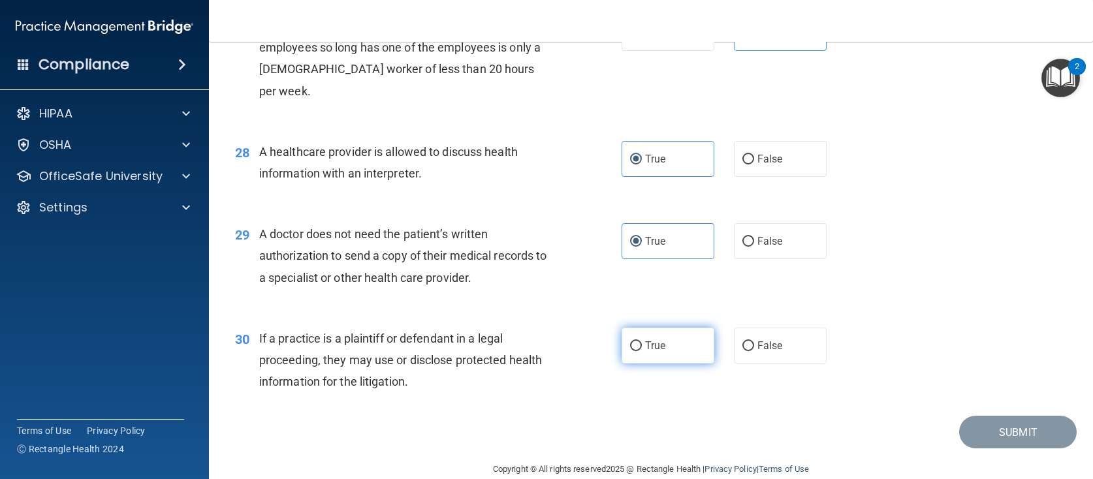
click at [640, 328] on label "True" at bounding box center [668, 346] width 93 height 36
click at [640, 342] on input "True" at bounding box center [636, 347] width 12 height 10
radio input "true"
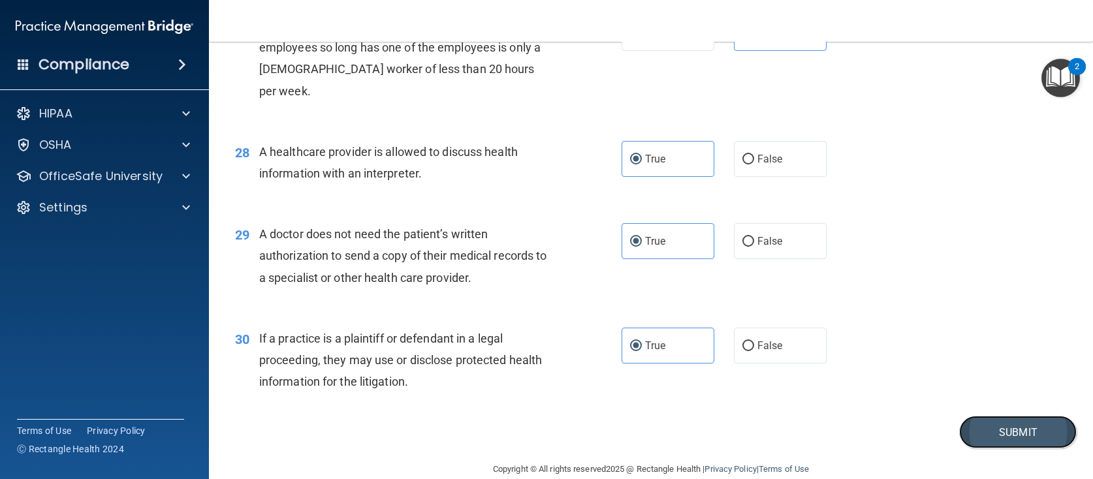
click at [1004, 416] on button "Submit" at bounding box center [1018, 432] width 118 height 33
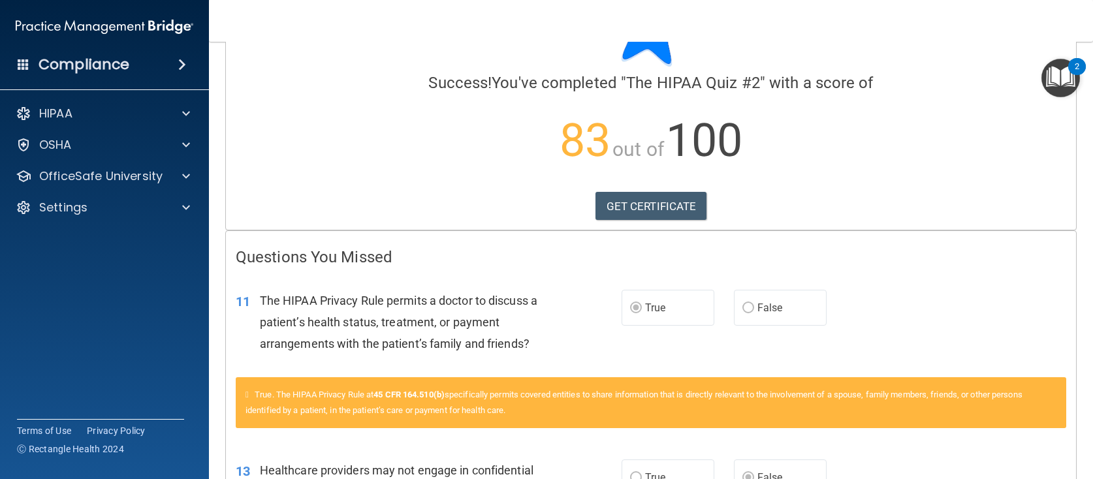
scroll to position [65, 0]
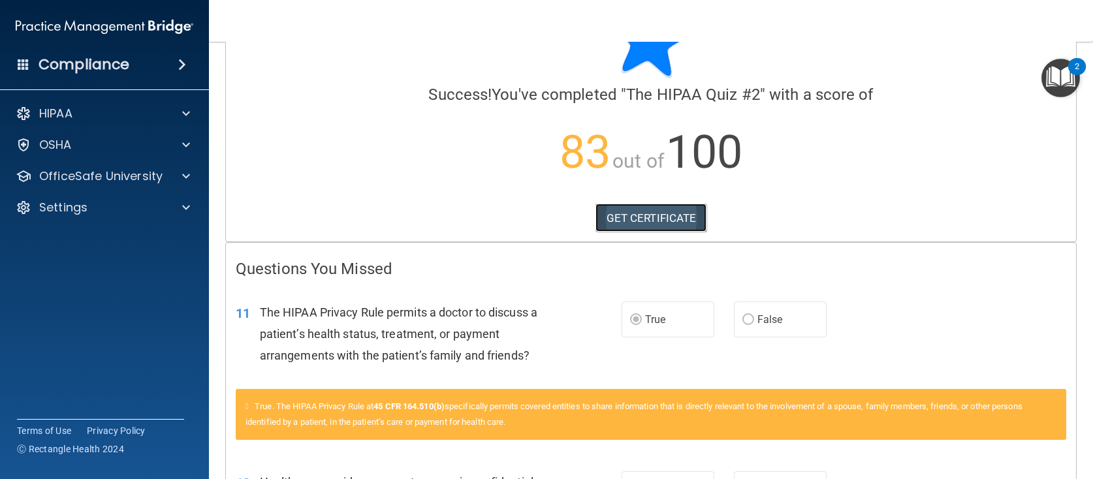
click at [650, 219] on link "GET CERTIFICATE" at bounding box center [652, 218] width 112 height 29
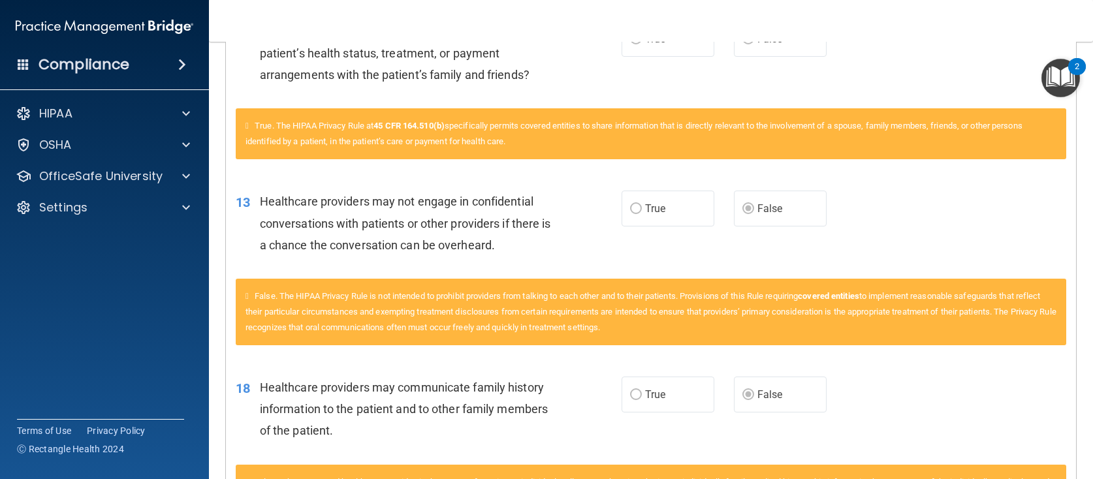
scroll to position [0, 0]
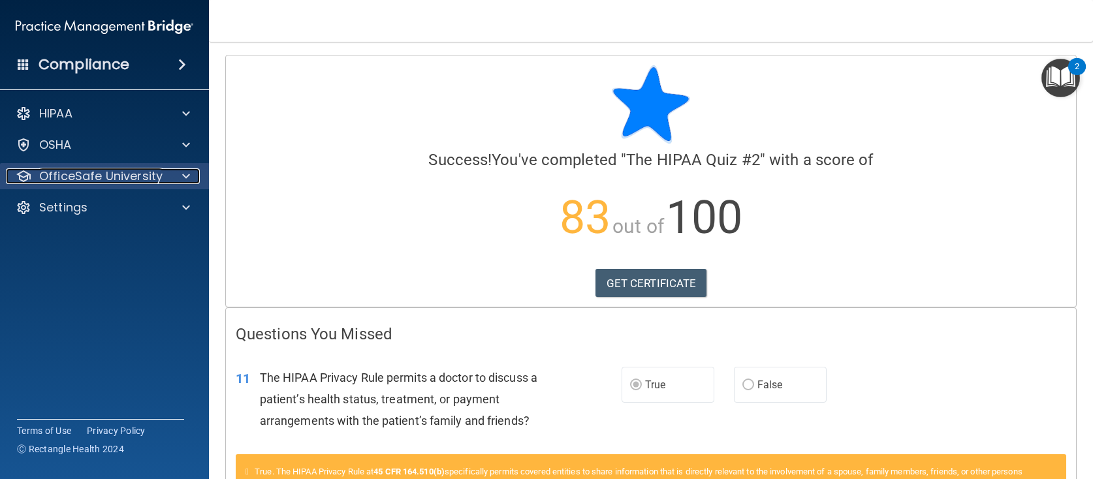
click at [70, 170] on p "OfficeSafe University" at bounding box center [100, 176] width 123 height 16
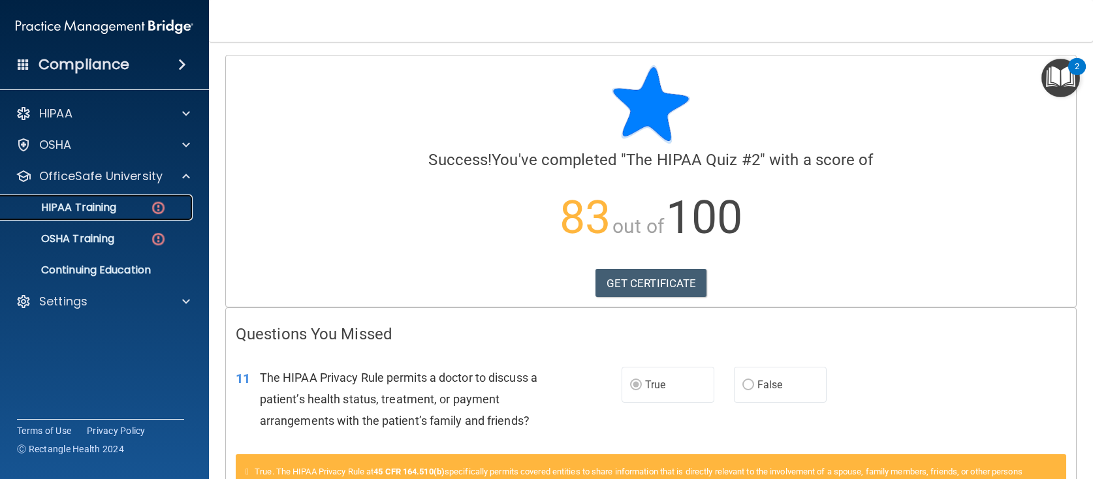
click at [97, 199] on link "HIPAA Training" at bounding box center [90, 208] width 206 height 26
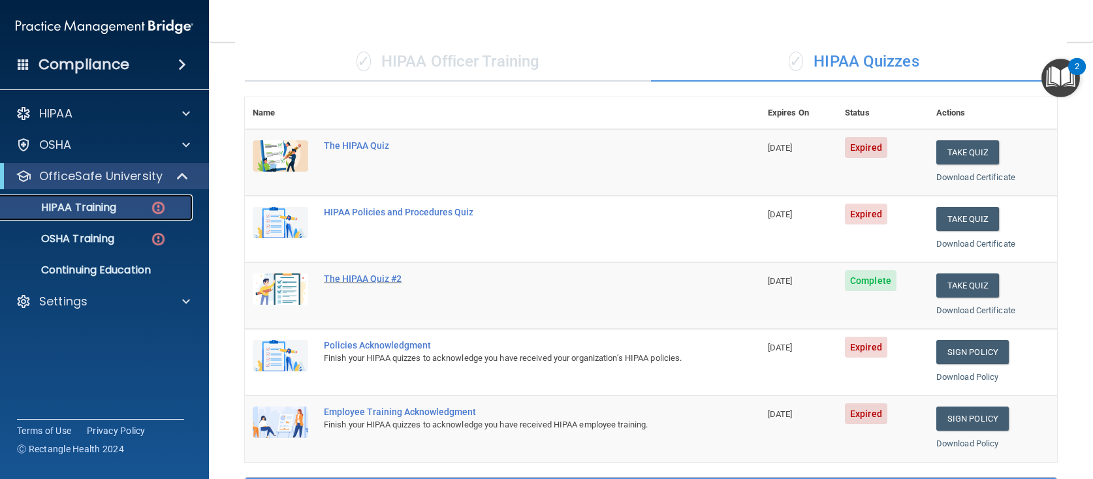
scroll to position [196, 0]
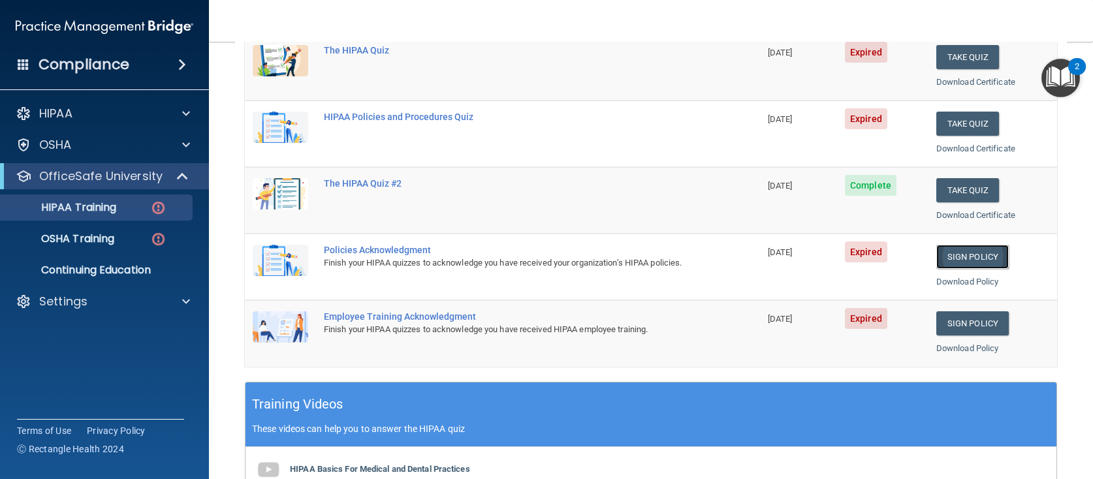
click at [969, 254] on link "Sign Policy" at bounding box center [972, 257] width 72 height 24
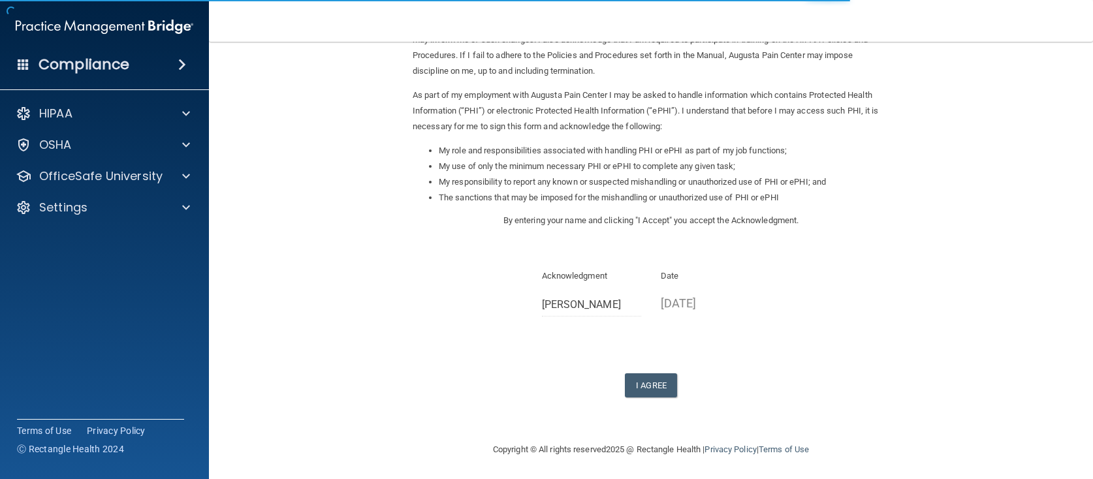
scroll to position [119, 0]
click at [632, 375] on button "I Agree" at bounding box center [651, 384] width 52 height 24
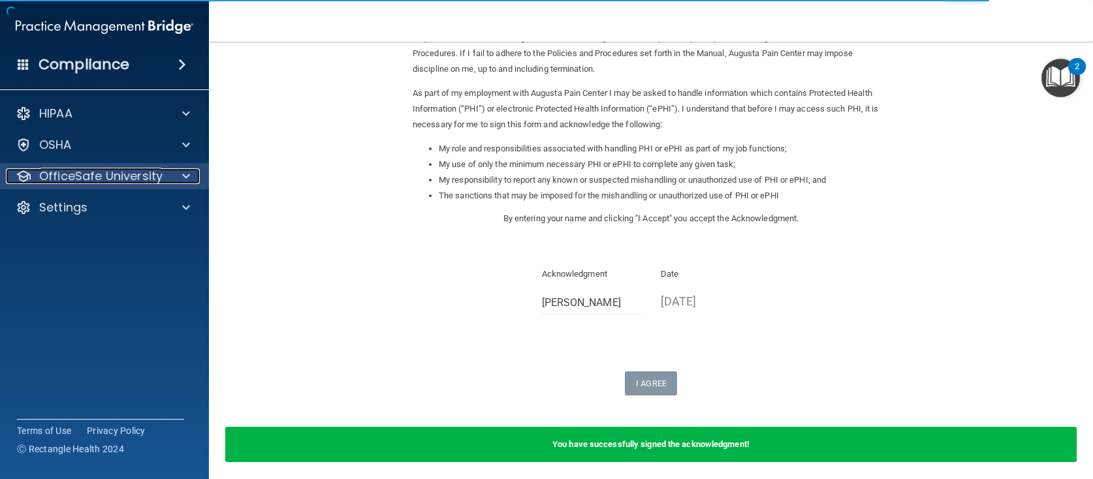
click at [85, 173] on p "OfficeSafe University" at bounding box center [100, 176] width 123 height 16
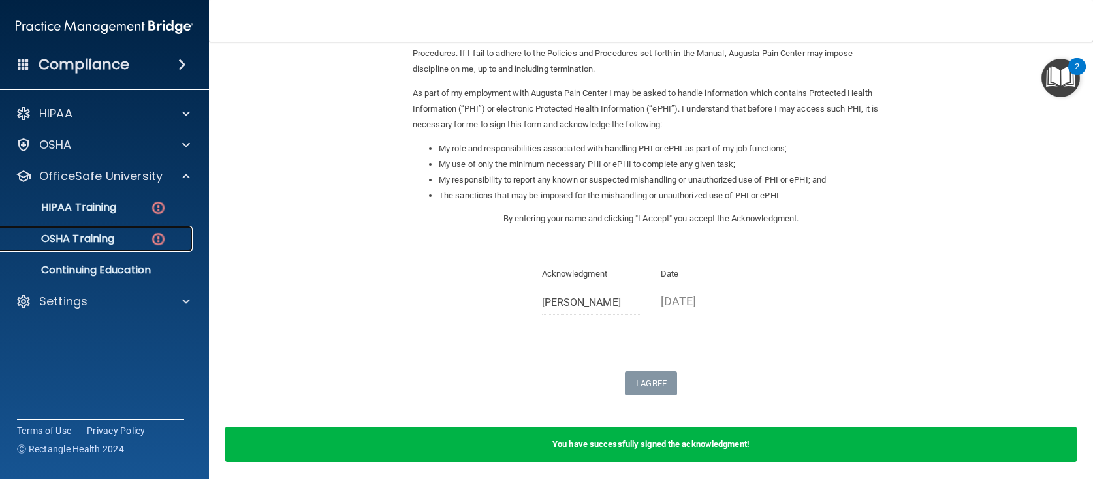
click at [86, 235] on p "OSHA Training" at bounding box center [61, 238] width 106 height 13
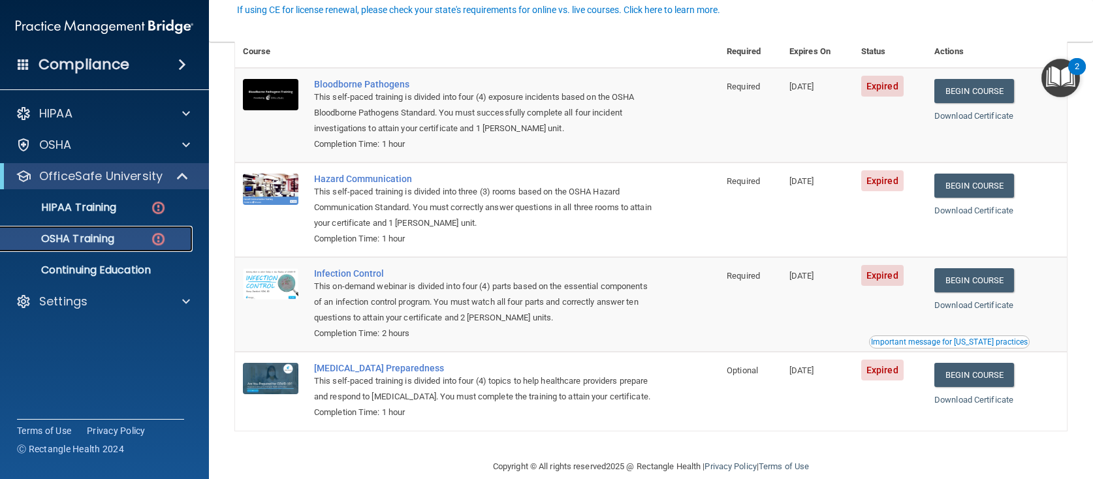
scroll to position [131, 0]
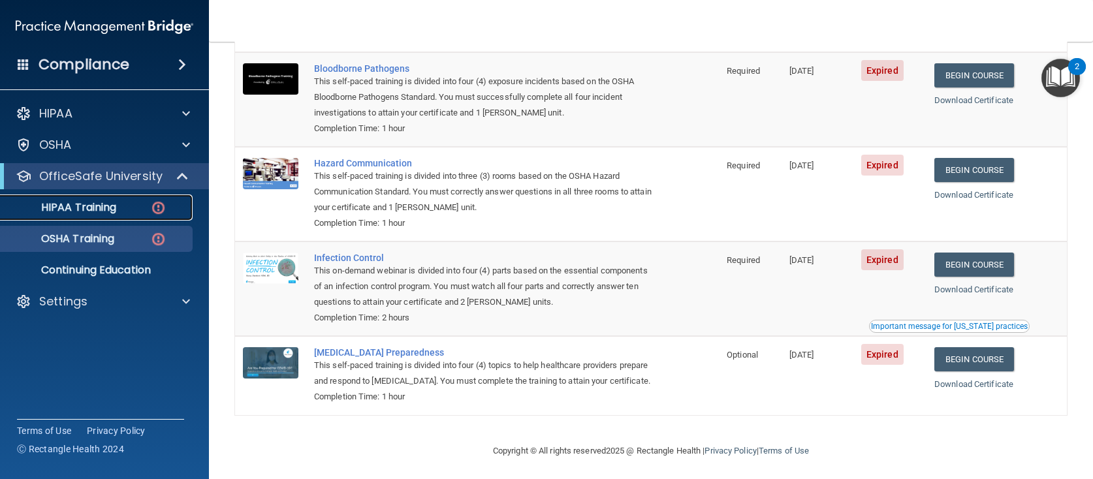
click at [99, 201] on p "HIPAA Training" at bounding box center [62, 207] width 108 height 13
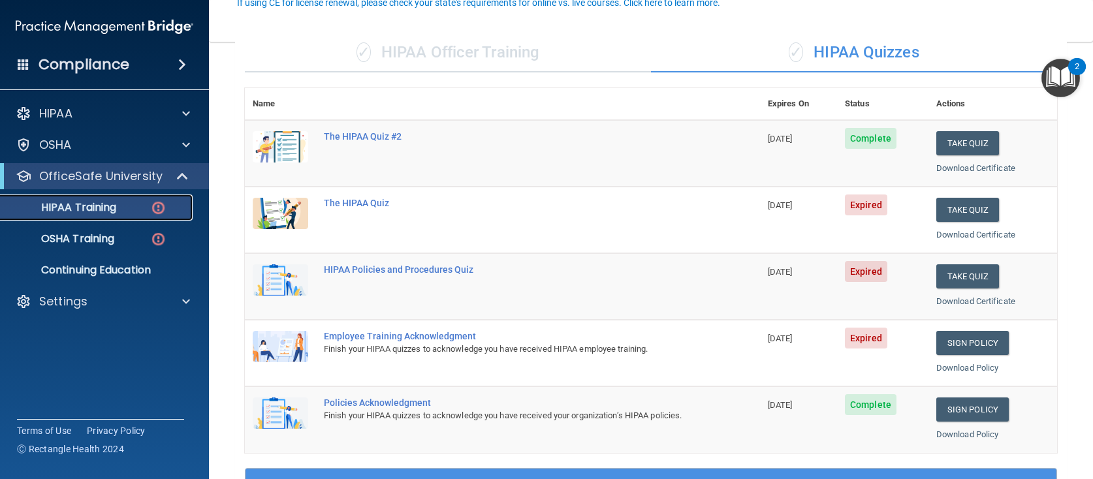
scroll to position [131, 0]
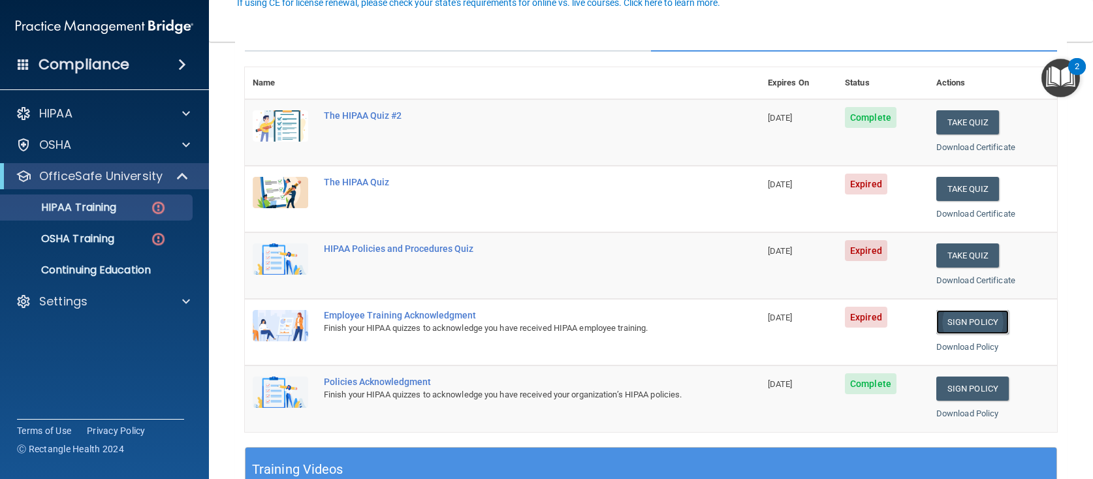
click at [959, 319] on link "Sign Policy" at bounding box center [972, 322] width 72 height 24
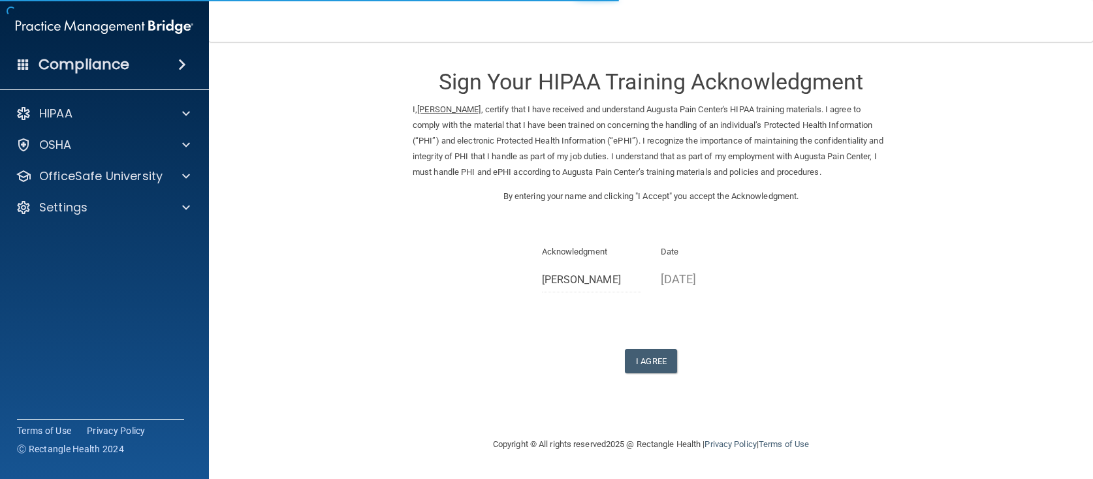
click at [656, 345] on div "Sign Your HIPAA Training Acknowledgment I, Nicole Milford , certify that I have…" at bounding box center [651, 214] width 477 height 319
click at [650, 359] on button "I Agree" at bounding box center [651, 361] width 52 height 24
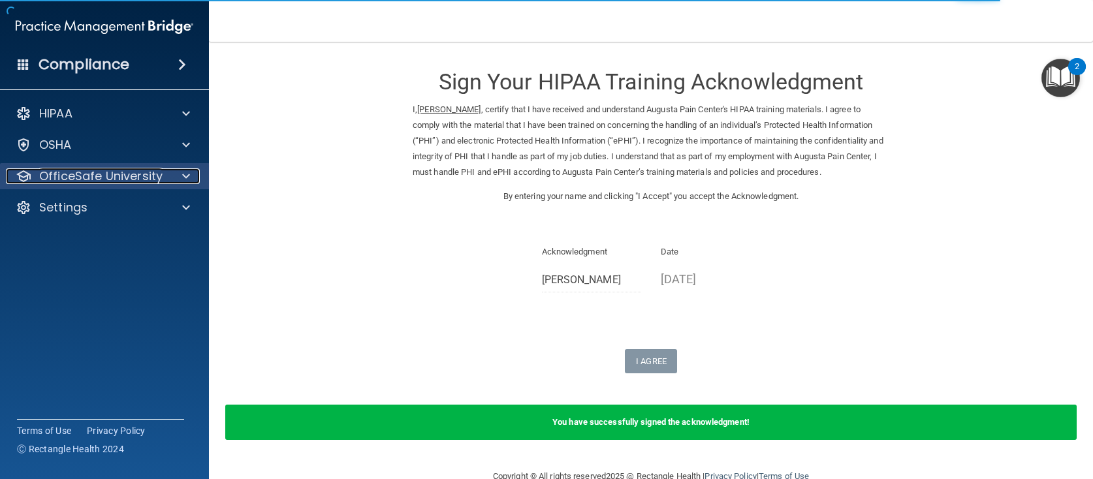
click at [75, 175] on p "OfficeSafe University" at bounding box center [100, 176] width 123 height 16
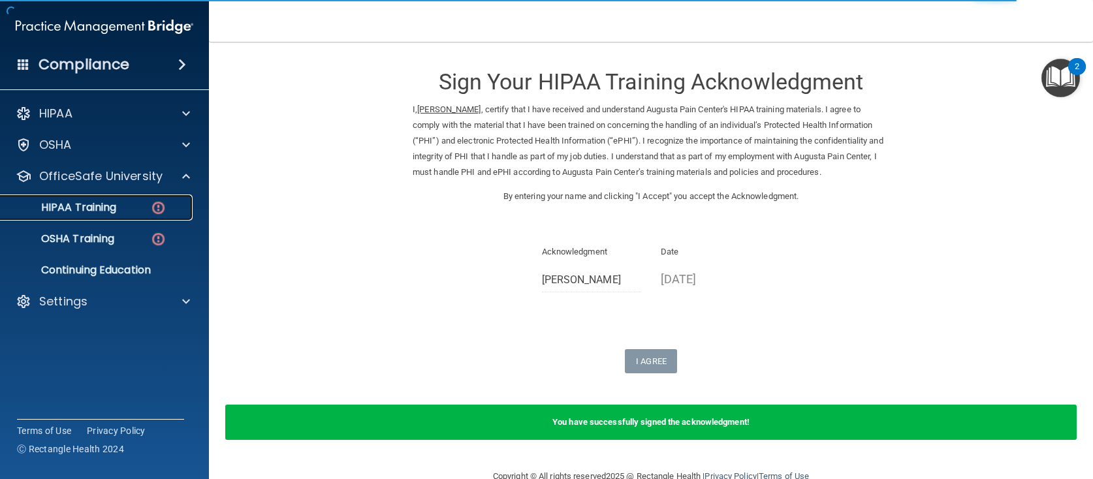
click at [84, 208] on p "HIPAA Training" at bounding box center [62, 207] width 108 height 13
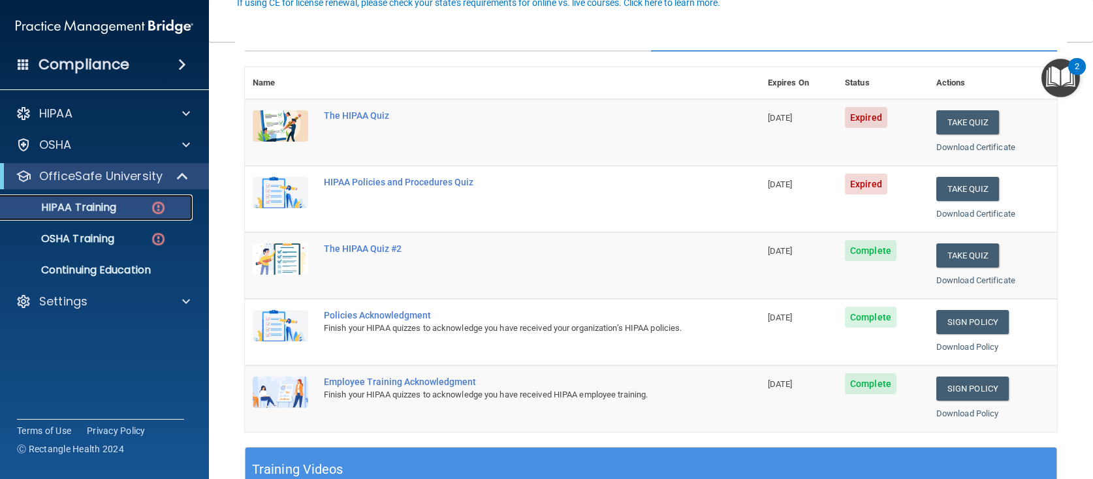
scroll to position [65, 0]
